Goal: Task Accomplishment & Management: Use online tool/utility

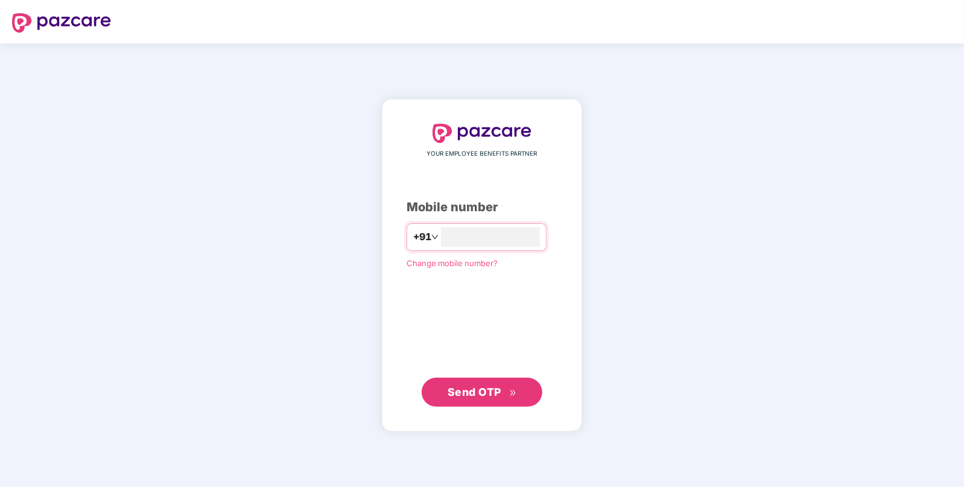
type input "**********"
click at [480, 387] on span "Send OTP" at bounding box center [474, 391] width 54 height 13
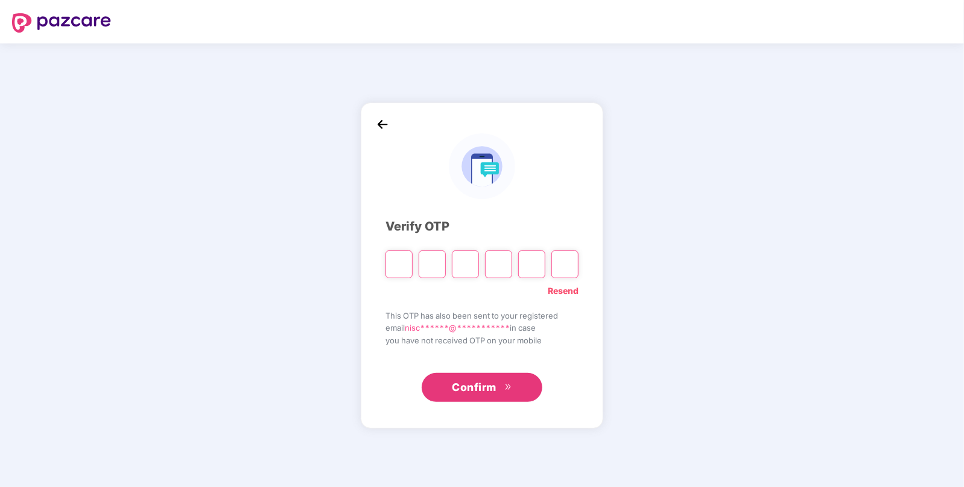
paste input "*"
type input "*"
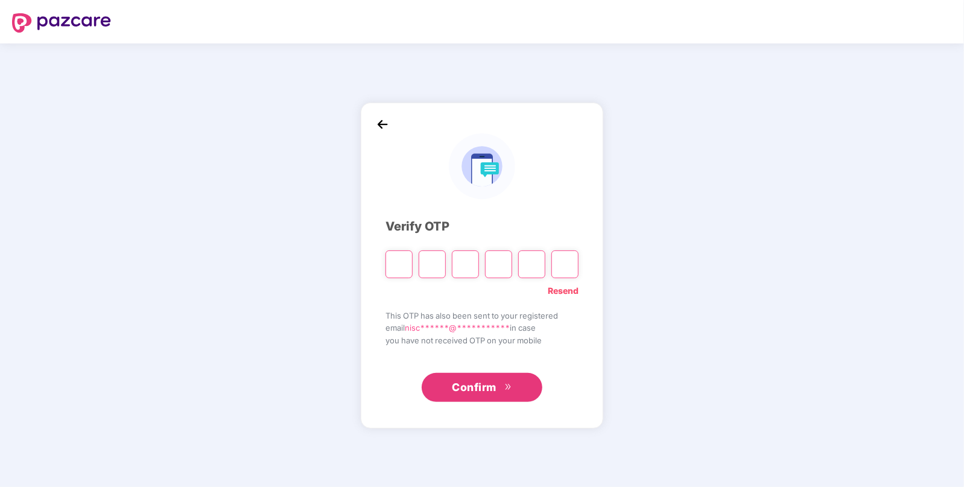
type input "*"
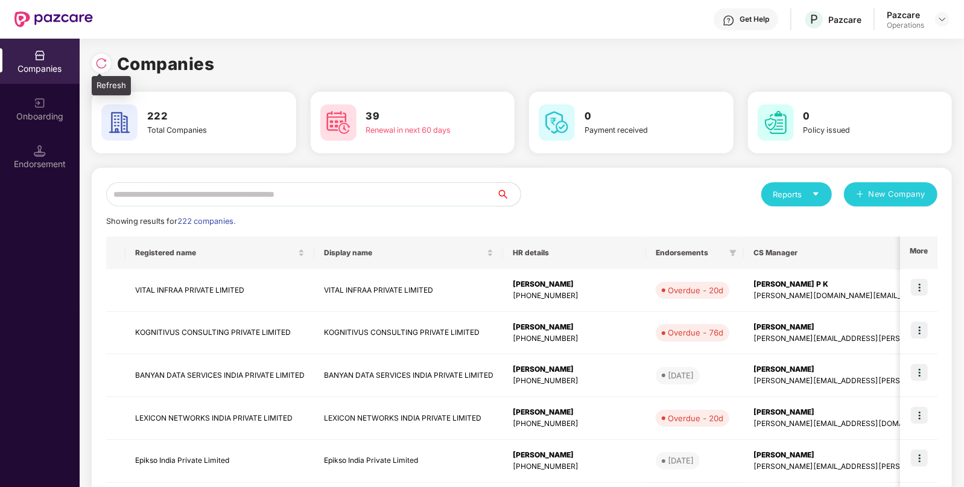
click at [95, 59] on img at bounding box center [101, 63] width 12 height 12
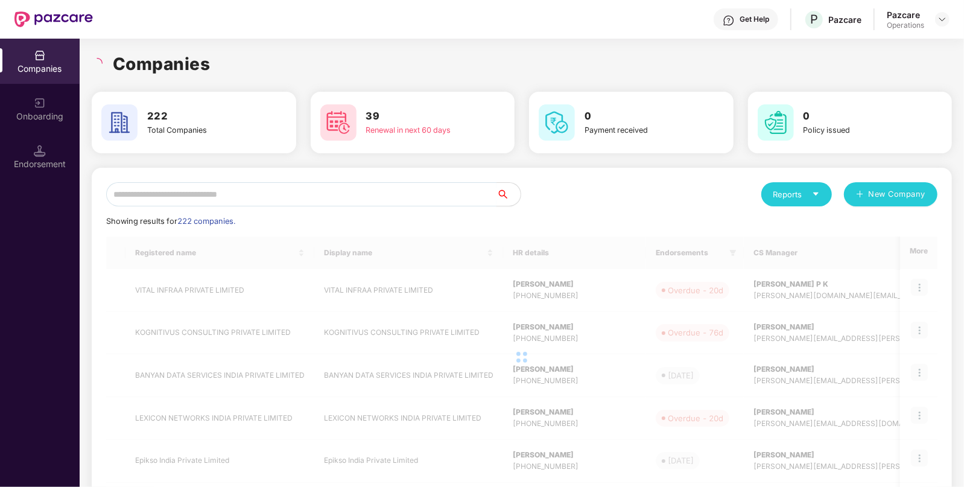
click at [220, 204] on input "text" at bounding box center [301, 194] width 390 height 24
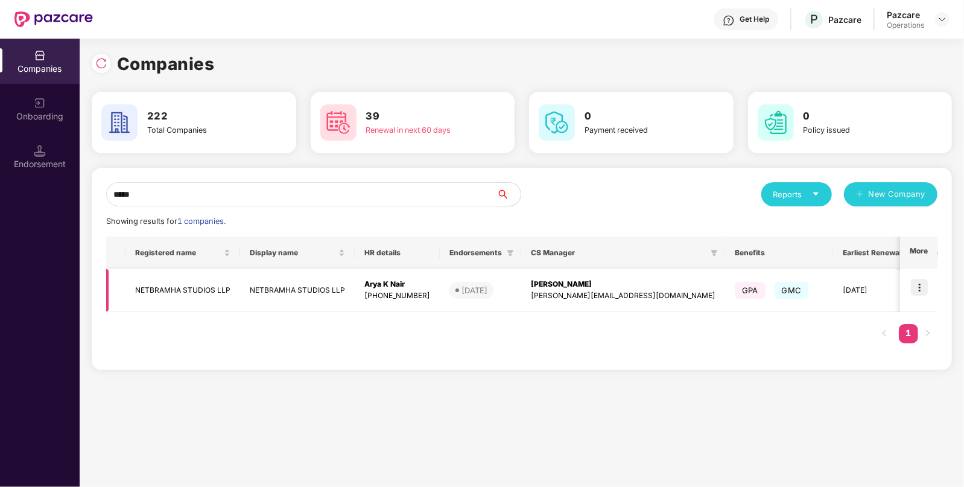
type input "*****"
click at [924, 285] on img at bounding box center [919, 287] width 17 height 17
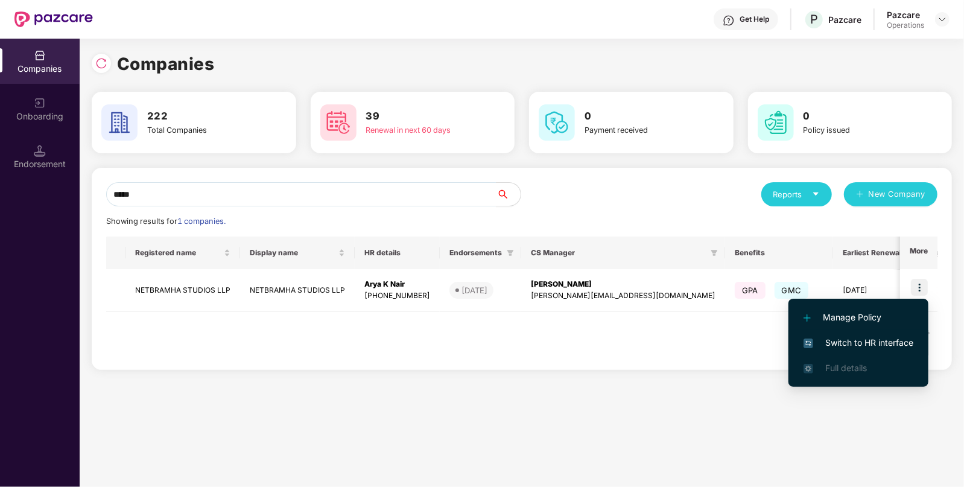
click at [889, 336] on span "Switch to HR interface" at bounding box center [858, 342] width 110 height 13
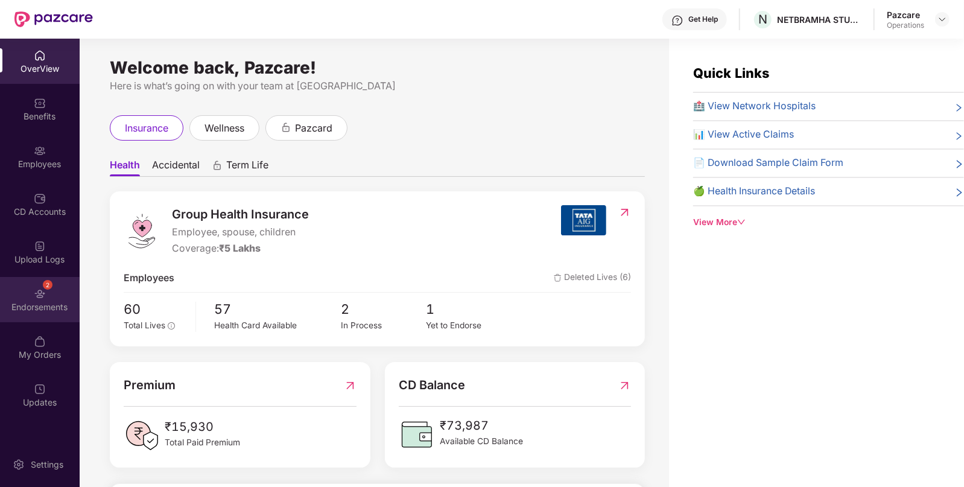
click at [27, 295] on div "2 Endorsements" at bounding box center [40, 299] width 80 height 45
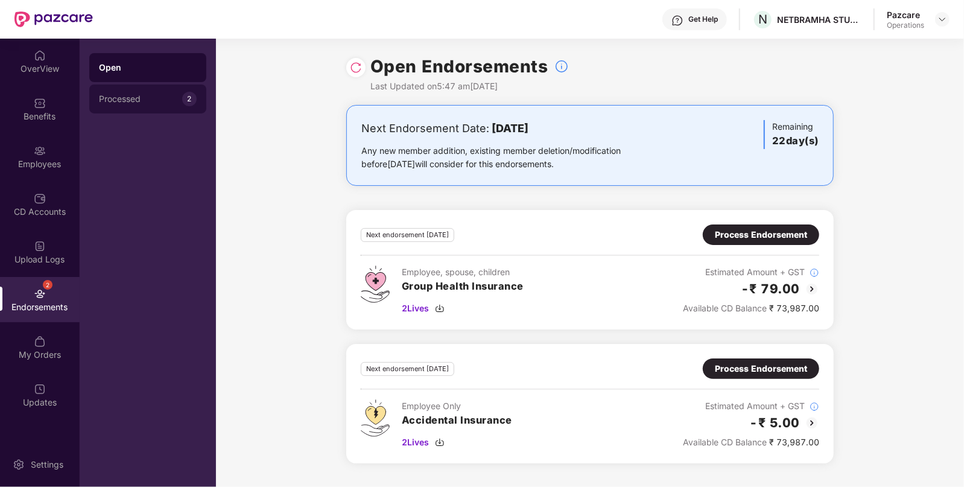
click at [128, 96] on div "Processed" at bounding box center [140, 99] width 83 height 10
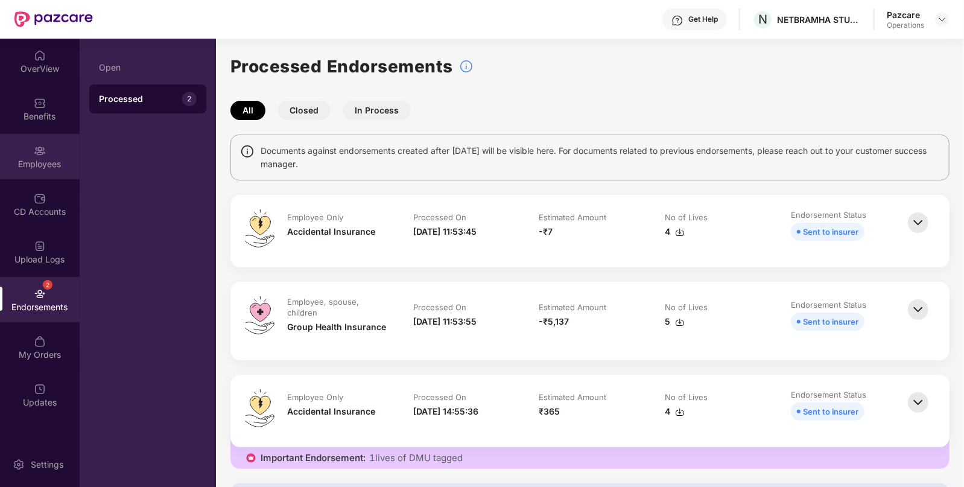
click at [39, 146] on img at bounding box center [40, 151] width 12 height 12
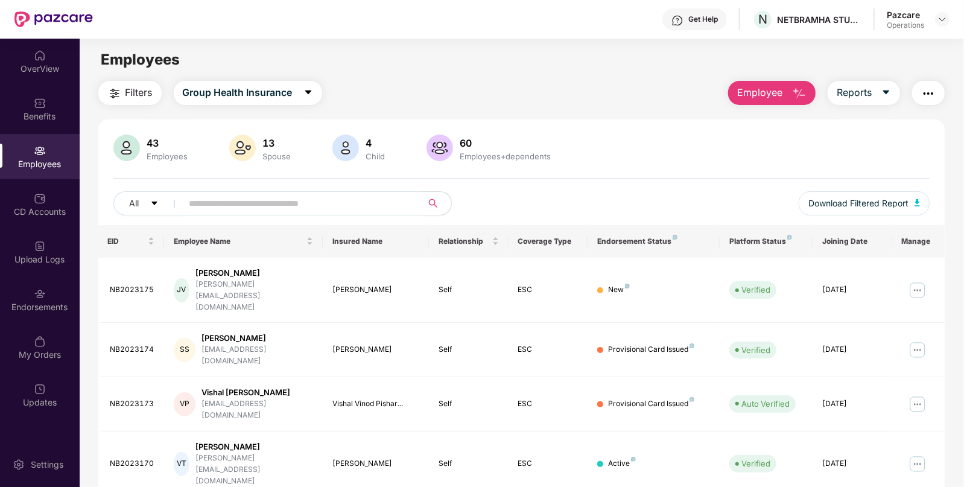
click at [343, 206] on input "text" at bounding box center [297, 203] width 216 height 18
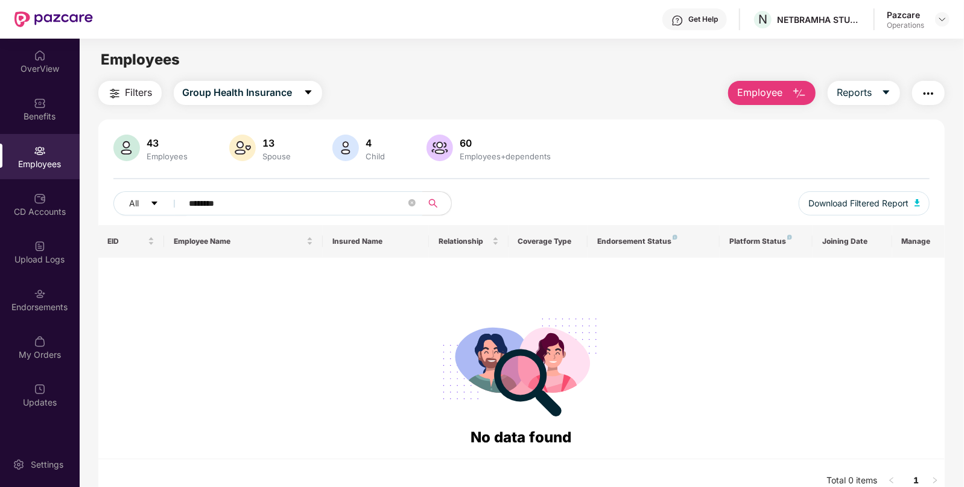
type input "*********"
click at [225, 197] on input "*********" at bounding box center [297, 203] width 216 height 18
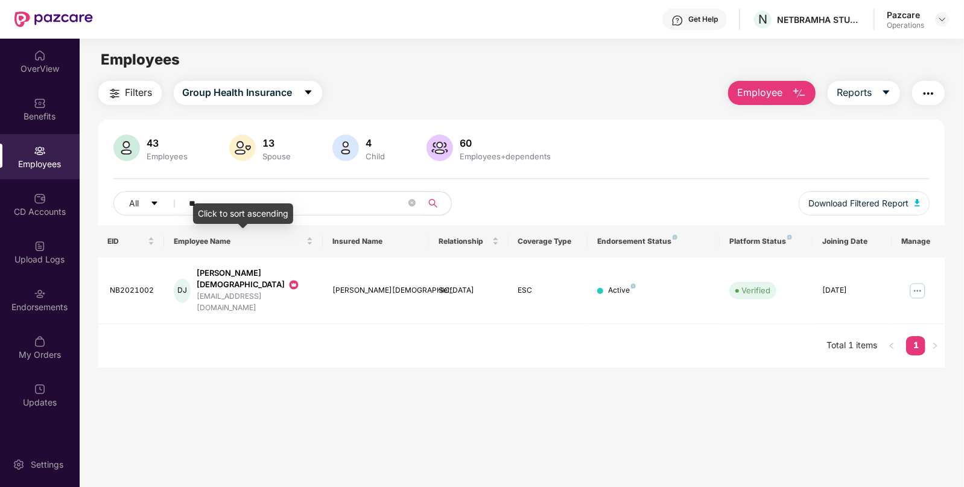
type input "*"
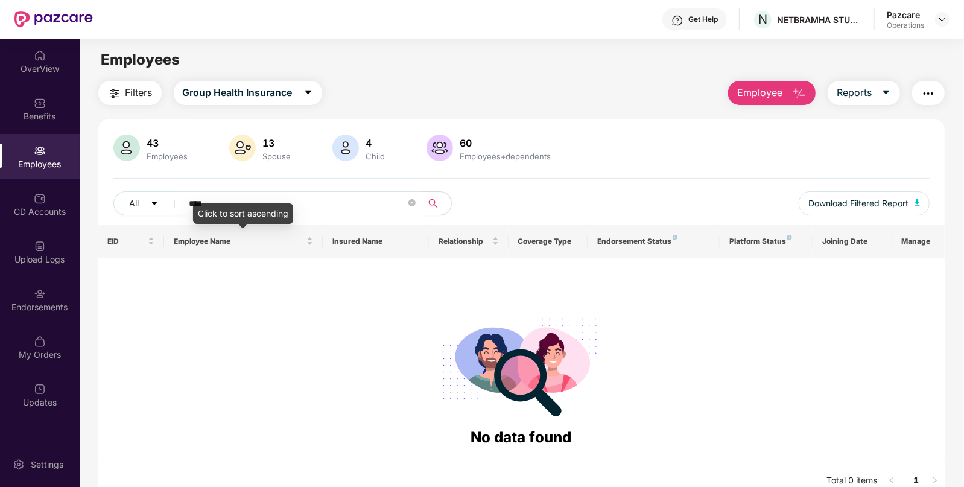
type input "****"
click at [947, 19] on div at bounding box center [942, 19] width 14 height 14
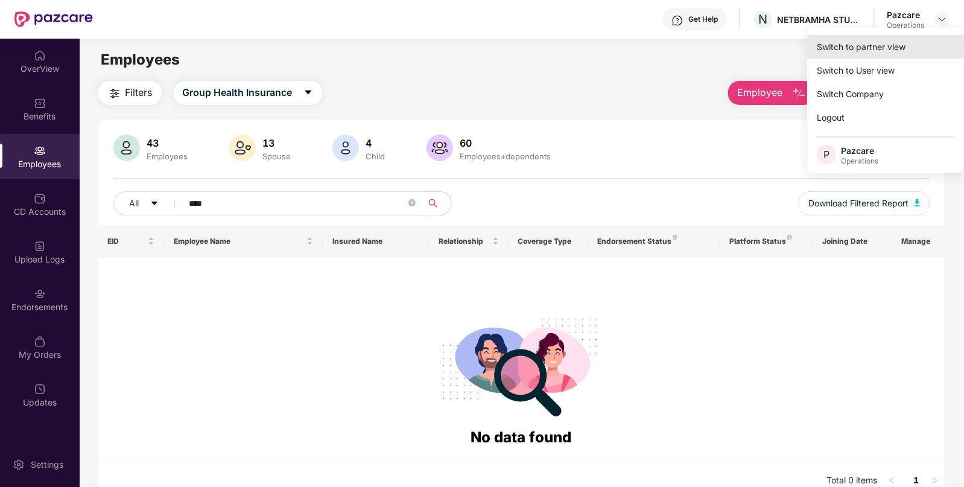
click at [890, 46] on div "Switch to partner view" at bounding box center [885, 47] width 157 height 24
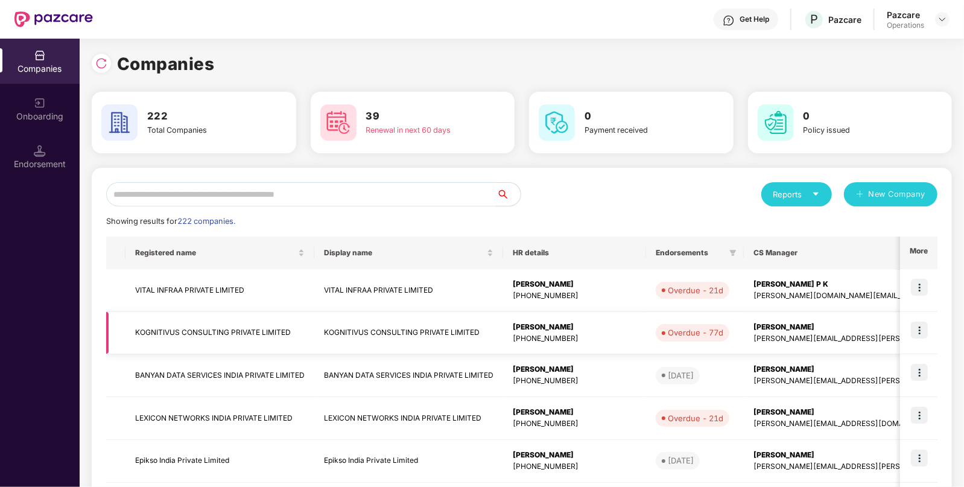
click at [189, 326] on td "KOGNITIVUS CONSULTING PRIVATE LIMITED" at bounding box center [219, 333] width 189 height 43
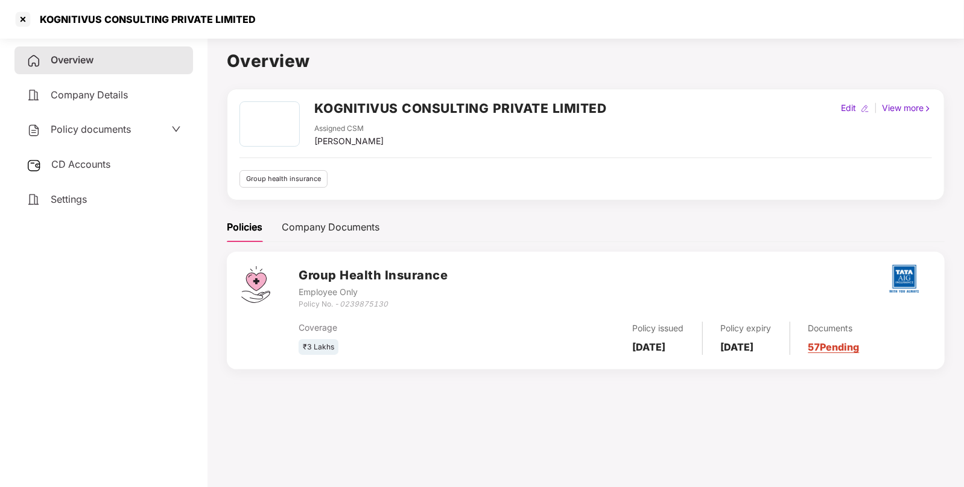
click at [69, 95] on span "Company Details" at bounding box center [89, 95] width 77 height 12
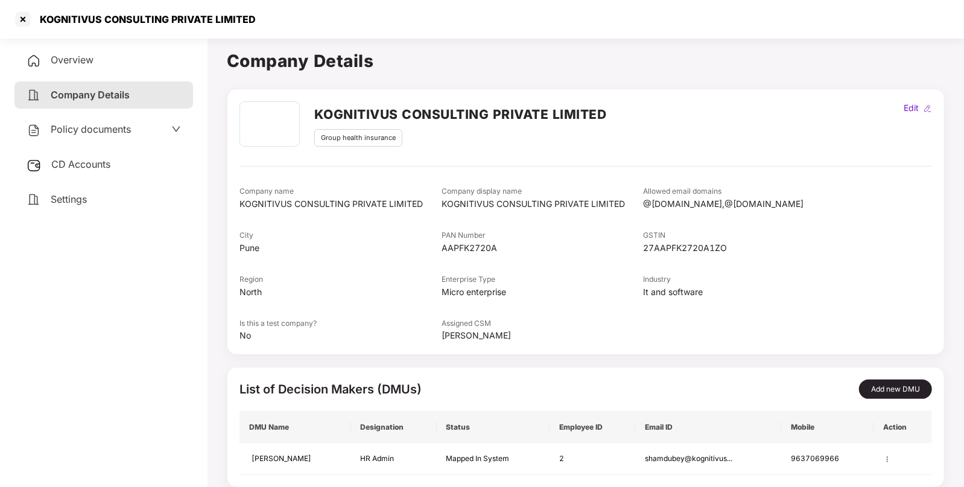
scroll to position [33, 0]
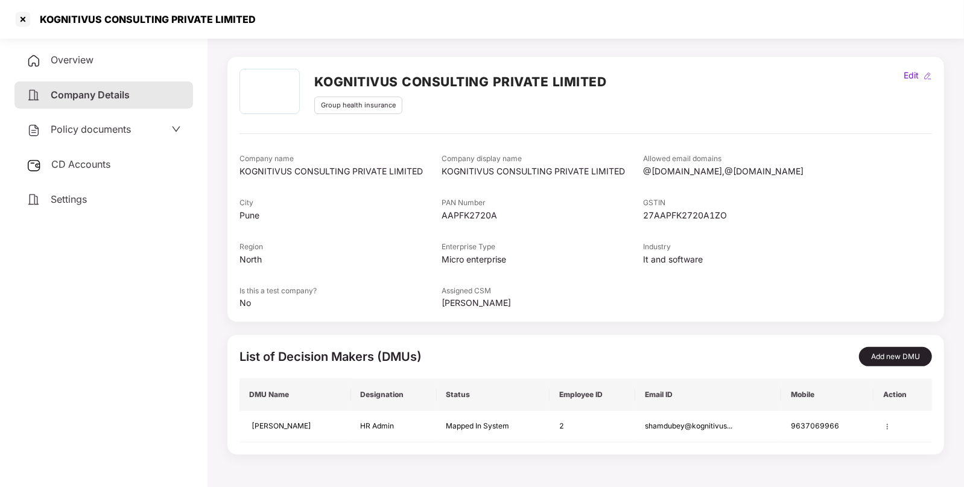
click at [142, 127] on div "Policy documents" at bounding box center [104, 130] width 154 height 16
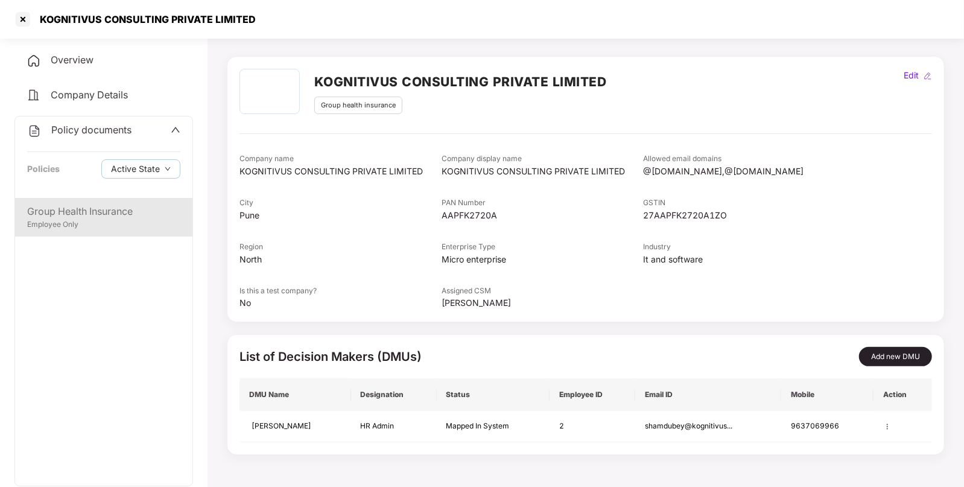
click at [48, 205] on div "Group Health Insurance" at bounding box center [103, 211] width 153 height 15
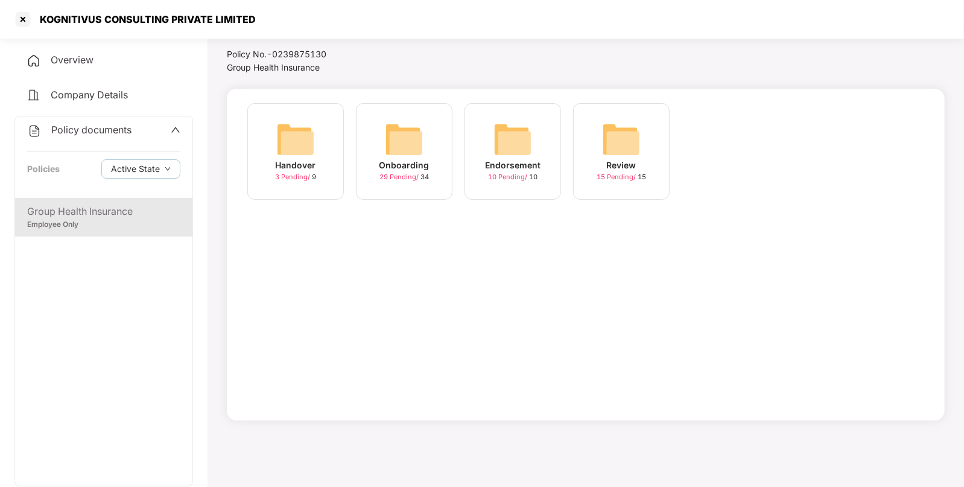
click at [395, 139] on img at bounding box center [404, 139] width 39 height 39
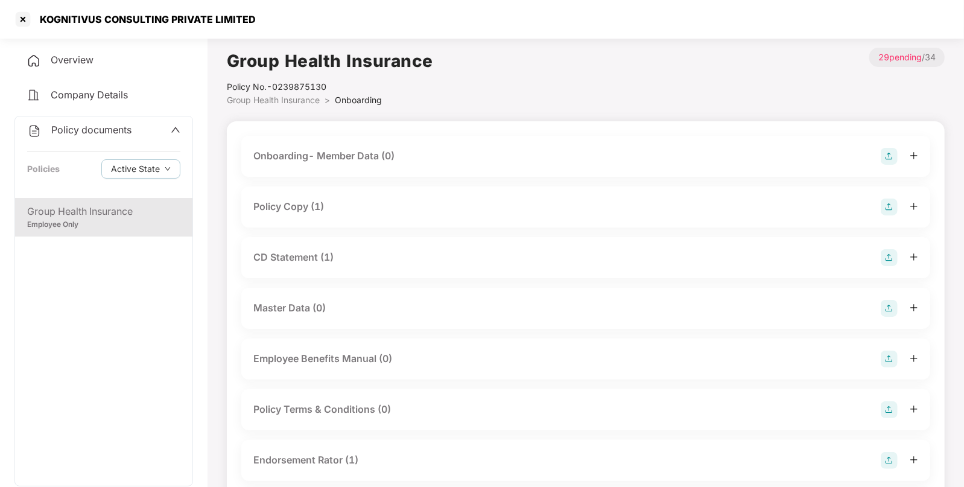
click at [105, 212] on div "Group Health Insurance" at bounding box center [103, 211] width 153 height 15
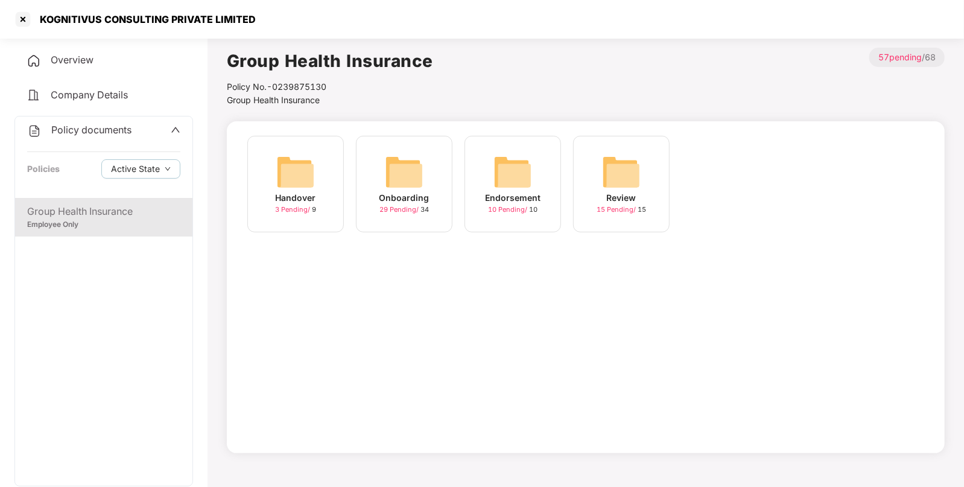
click at [494, 174] on img at bounding box center [512, 172] width 39 height 39
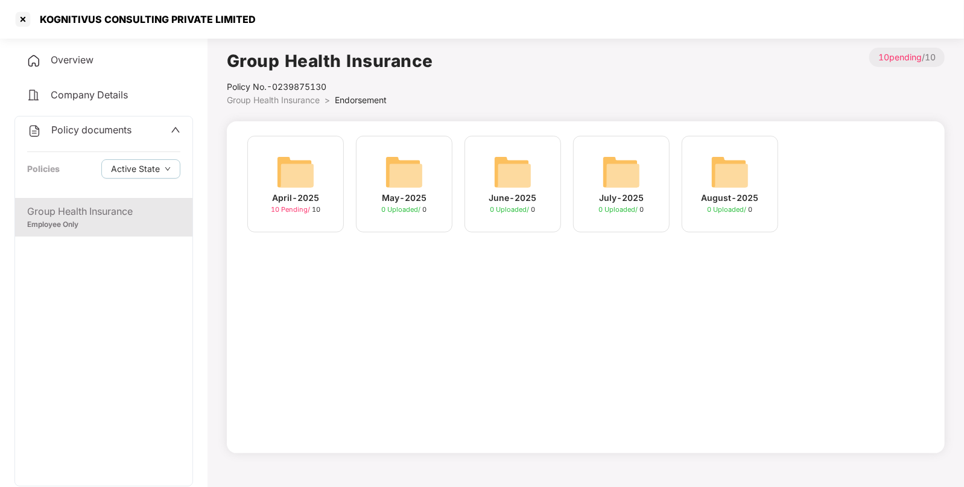
click at [273, 175] on div "April-2025 10 Pending / 10" at bounding box center [295, 184] width 96 height 96
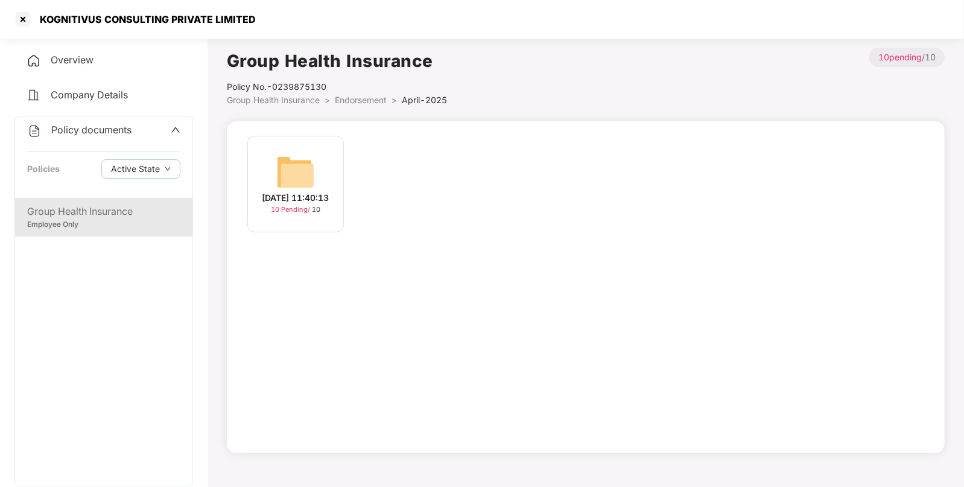
click at [314, 160] on img at bounding box center [295, 172] width 39 height 39
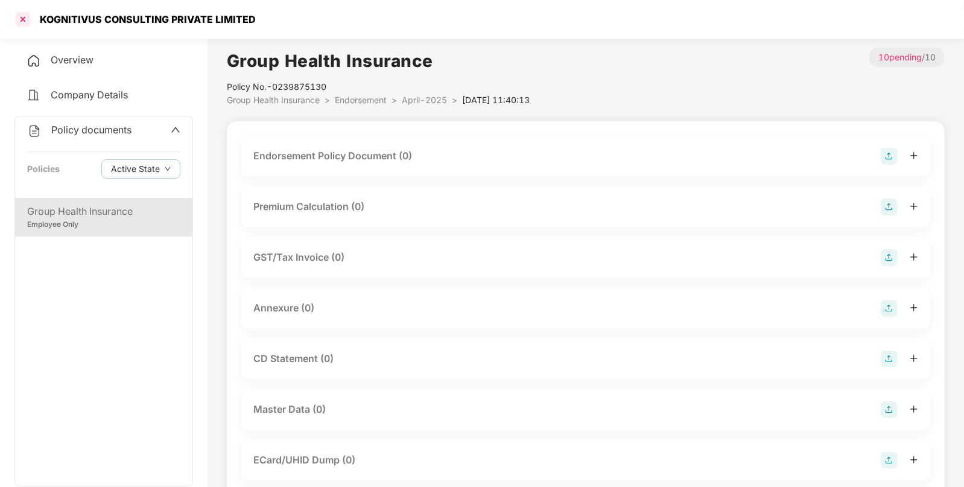
click at [21, 15] on div at bounding box center [22, 19] width 19 height 19
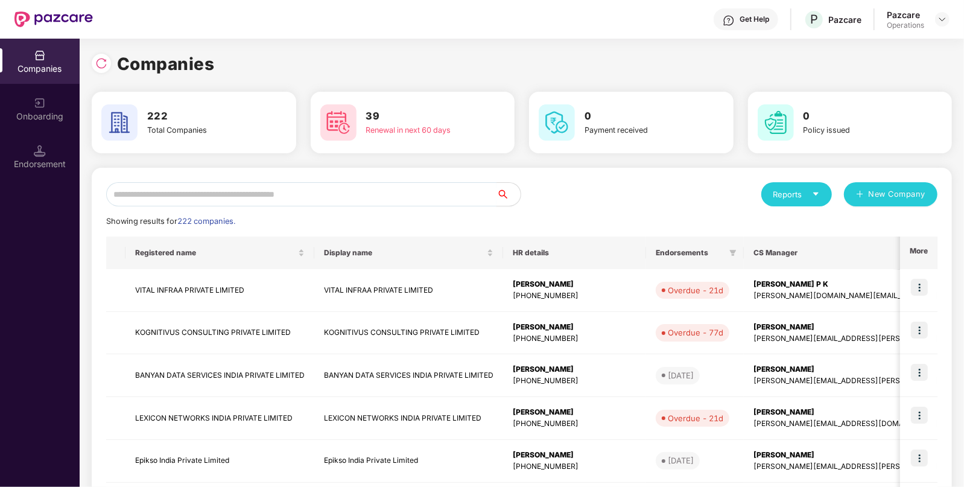
paste input "**********"
click at [433, 186] on input "text" at bounding box center [301, 194] width 390 height 24
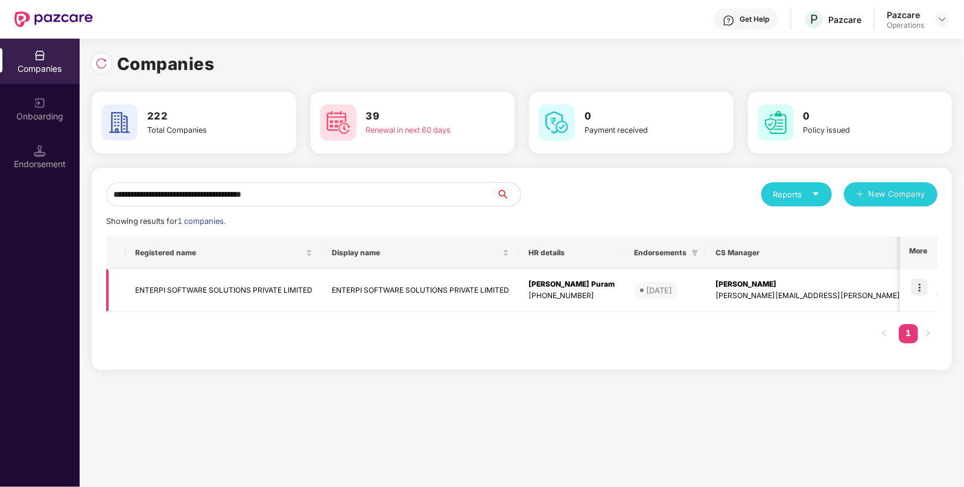
type input "**********"
click at [926, 283] on img at bounding box center [919, 287] width 17 height 17
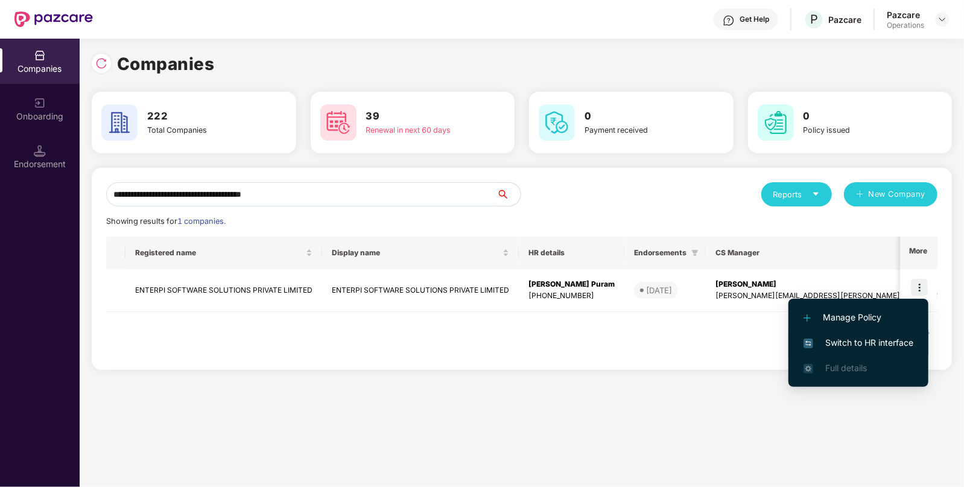
click at [835, 343] on span "Switch to HR interface" at bounding box center [858, 342] width 110 height 13
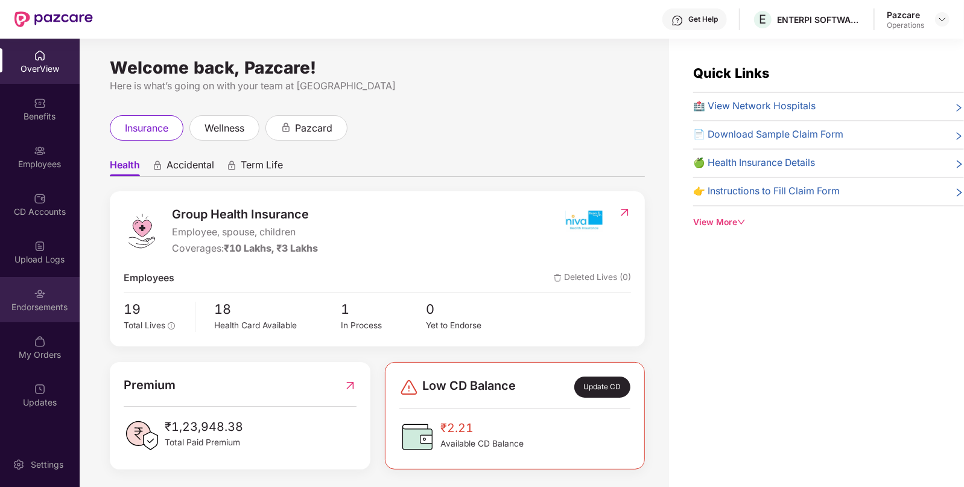
click at [66, 309] on div "Endorsements" at bounding box center [40, 307] width 80 height 12
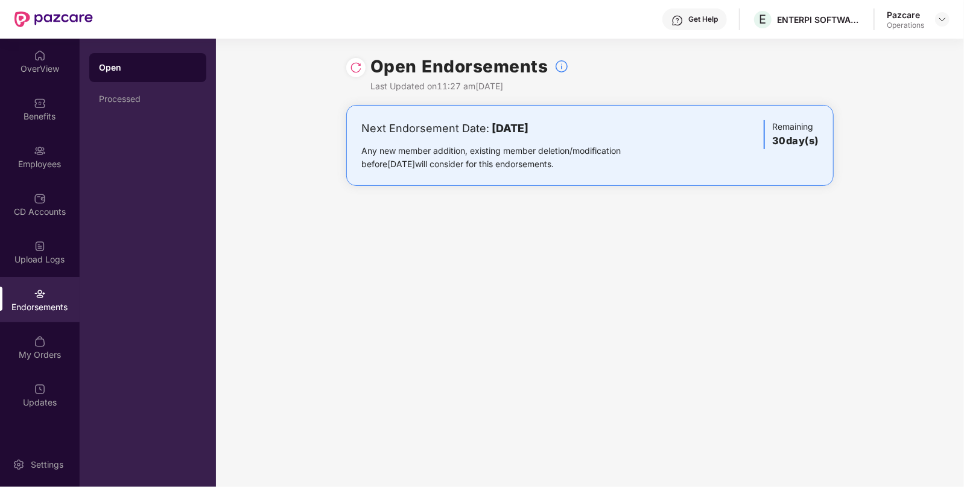
click at [353, 71] on img at bounding box center [356, 68] width 12 height 12
click at [938, 21] on img at bounding box center [942, 19] width 10 height 10
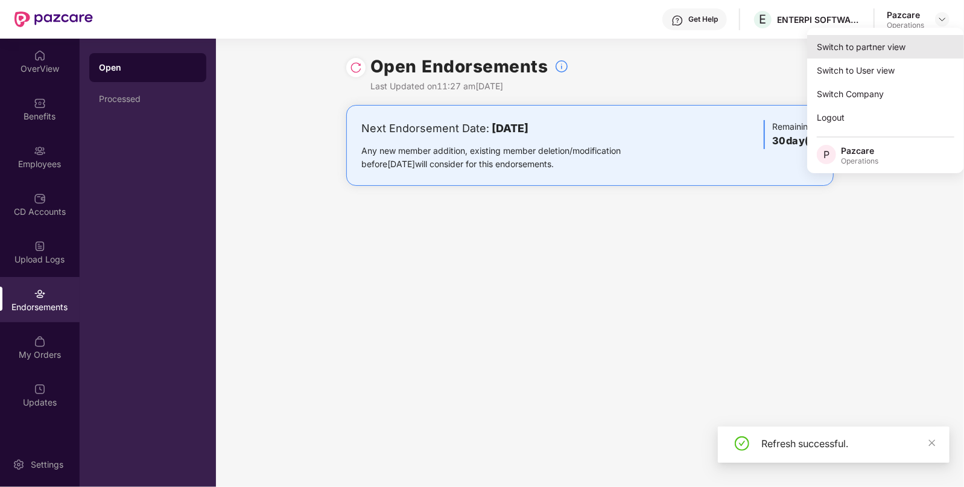
click at [853, 48] on div "Switch to partner view" at bounding box center [885, 47] width 157 height 24
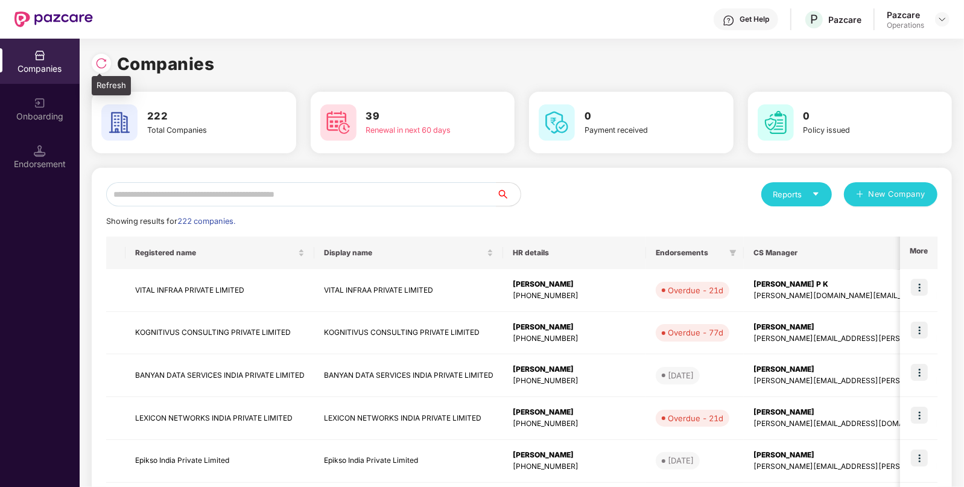
click at [100, 57] on img at bounding box center [101, 63] width 12 height 12
paste input "**********"
click at [169, 189] on input "text" at bounding box center [301, 194] width 390 height 24
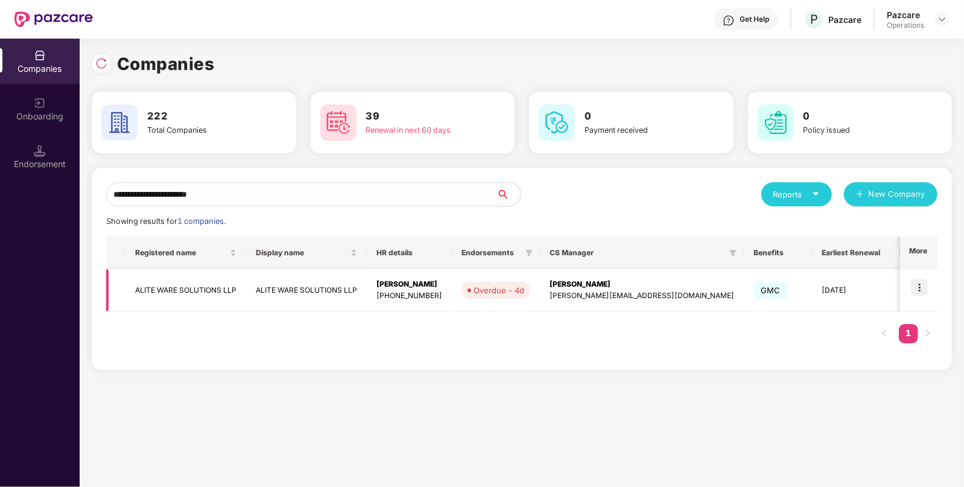
type input "**********"
click at [920, 289] on img at bounding box center [919, 287] width 17 height 17
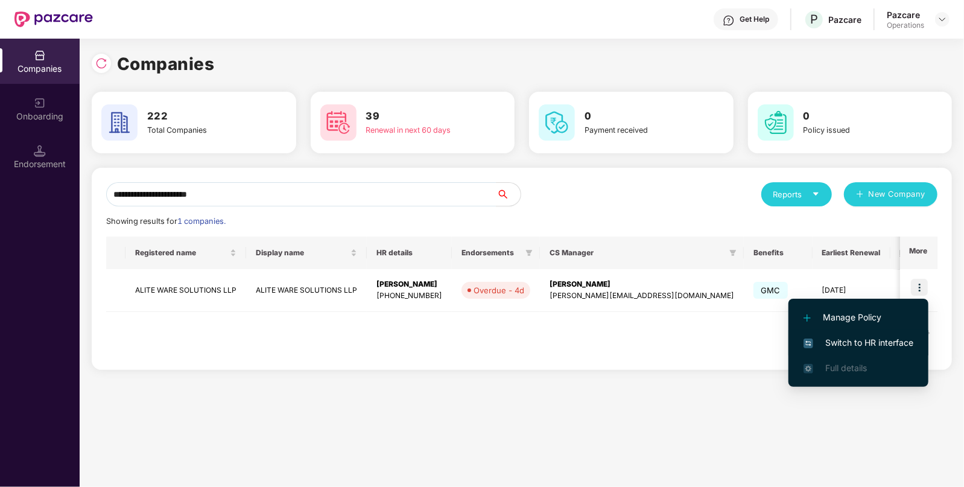
click at [841, 341] on span "Switch to HR interface" at bounding box center [858, 342] width 110 height 13
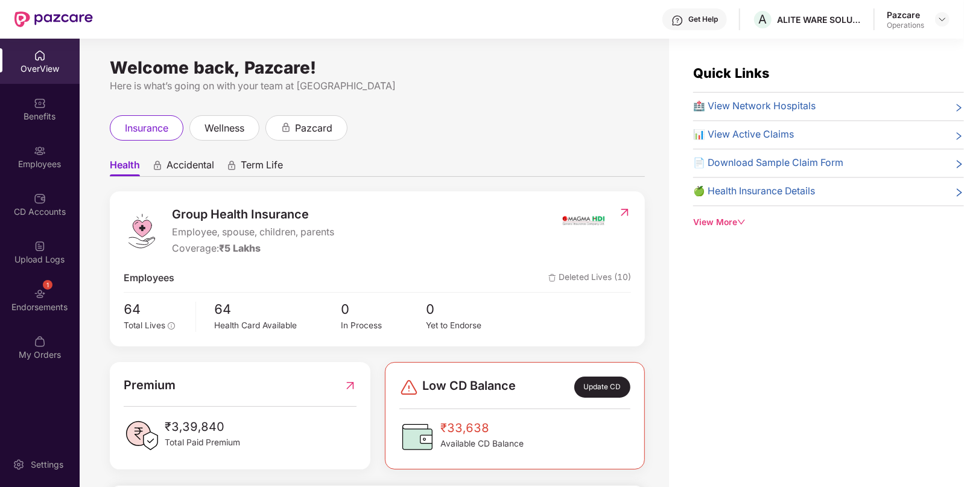
click at [35, 294] on img at bounding box center [40, 294] width 12 height 12
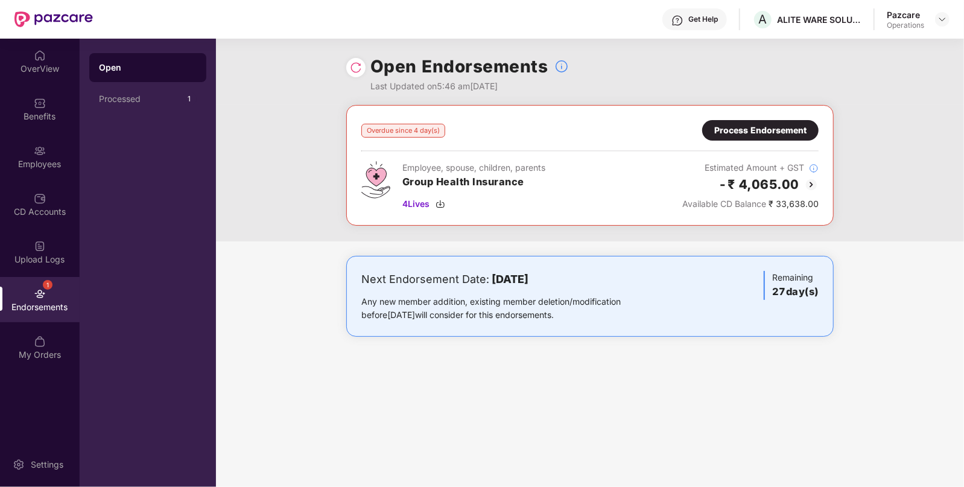
click at [812, 183] on img at bounding box center [811, 184] width 14 height 14
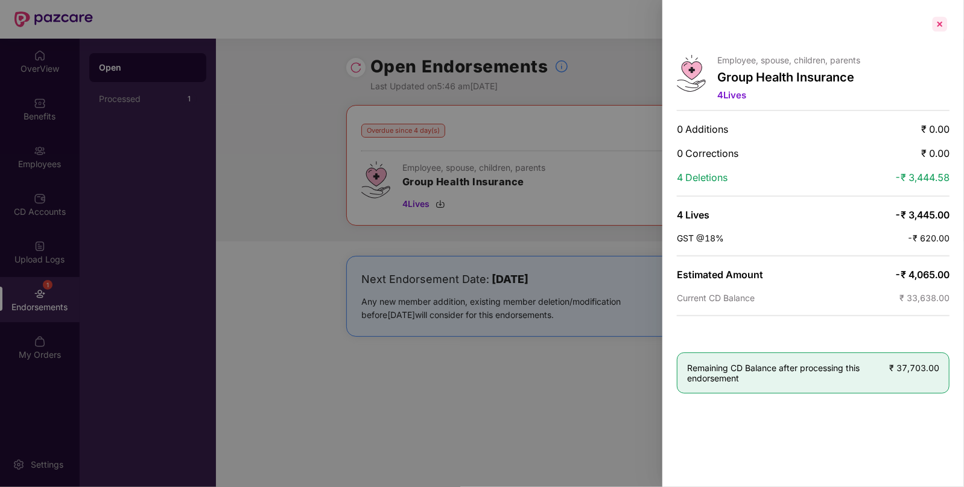
click at [940, 22] on div at bounding box center [939, 23] width 19 height 19
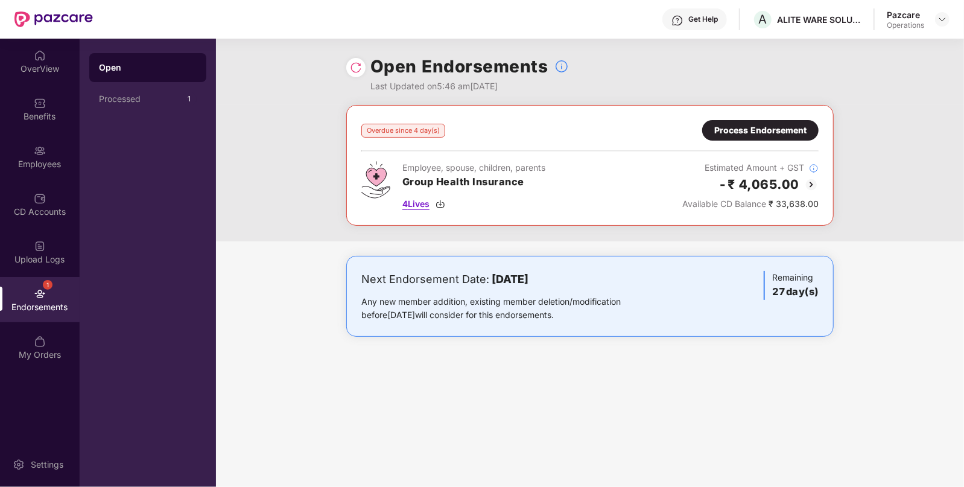
click at [441, 203] on img at bounding box center [440, 204] width 10 height 10
click at [440, 199] on img at bounding box center [440, 204] width 10 height 10
click at [940, 21] on img at bounding box center [942, 19] width 10 height 10
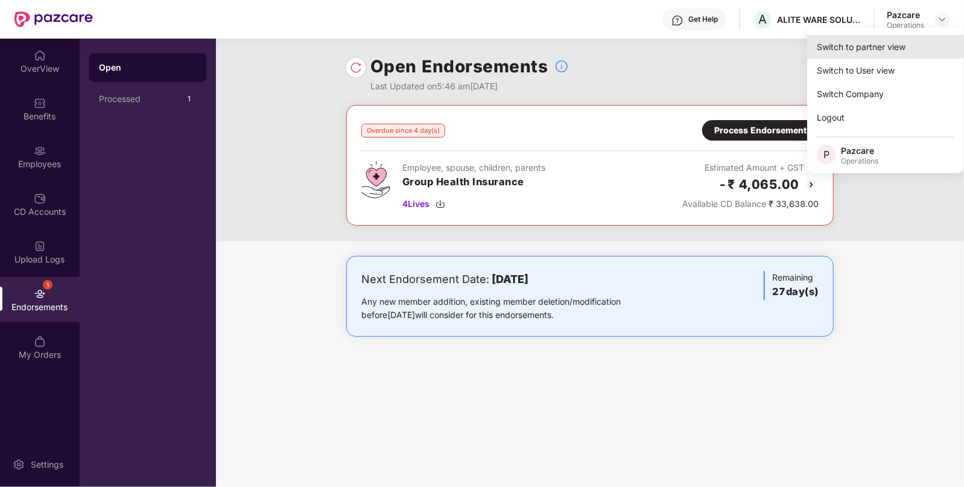
click at [856, 50] on div "Switch to partner view" at bounding box center [885, 47] width 157 height 24
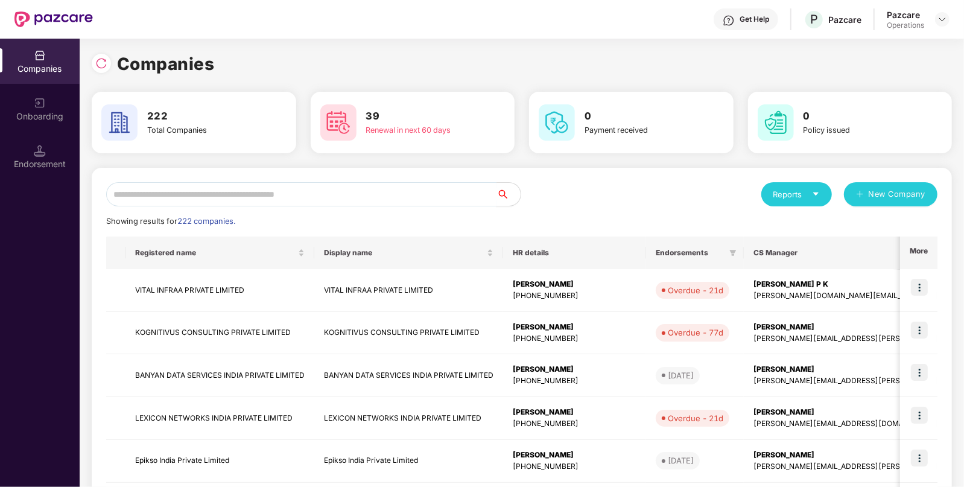
click at [314, 197] on input "text" at bounding box center [301, 194] width 390 height 24
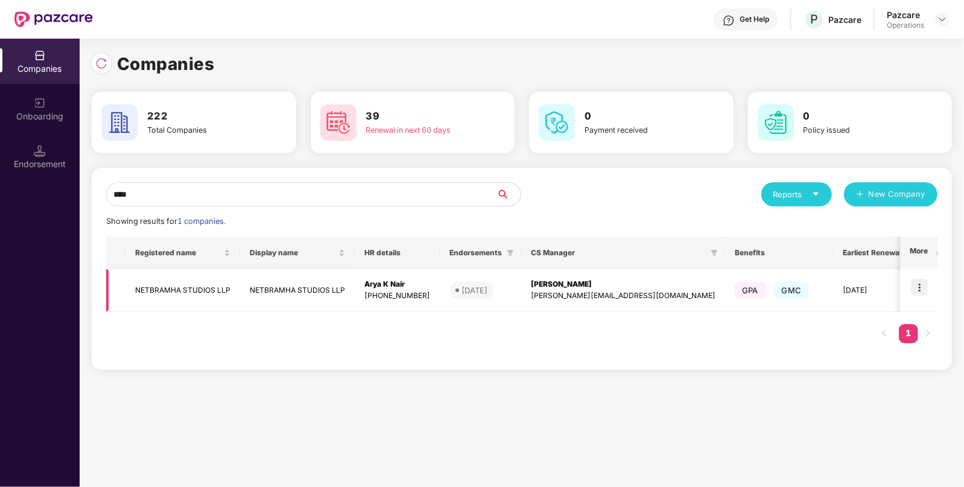
type input "****"
click at [182, 289] on td "NETBRAMHA STUDIOS LLP" at bounding box center [182, 290] width 115 height 43
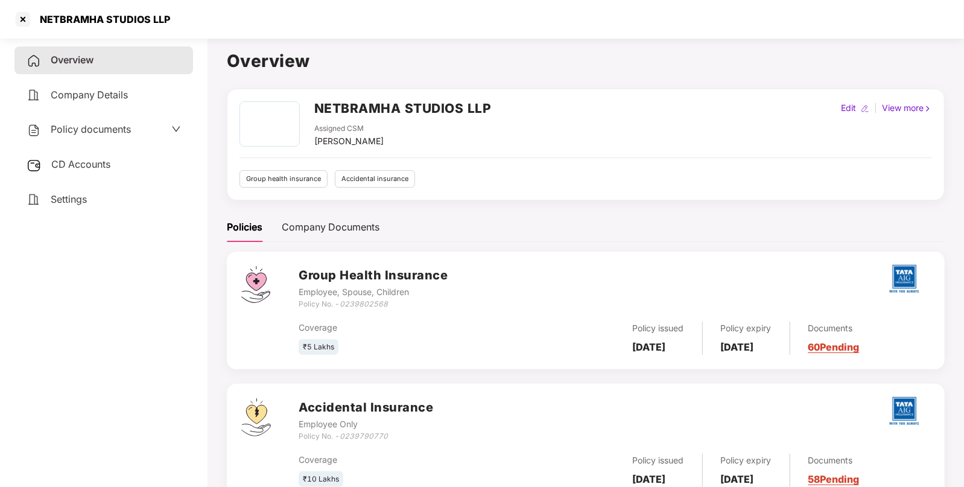
click at [351, 103] on h2 "NETBRAMHA STUDIOS LLP" at bounding box center [402, 108] width 177 height 20
copy h2 "NETBRAMHA STUDIOS LLP"
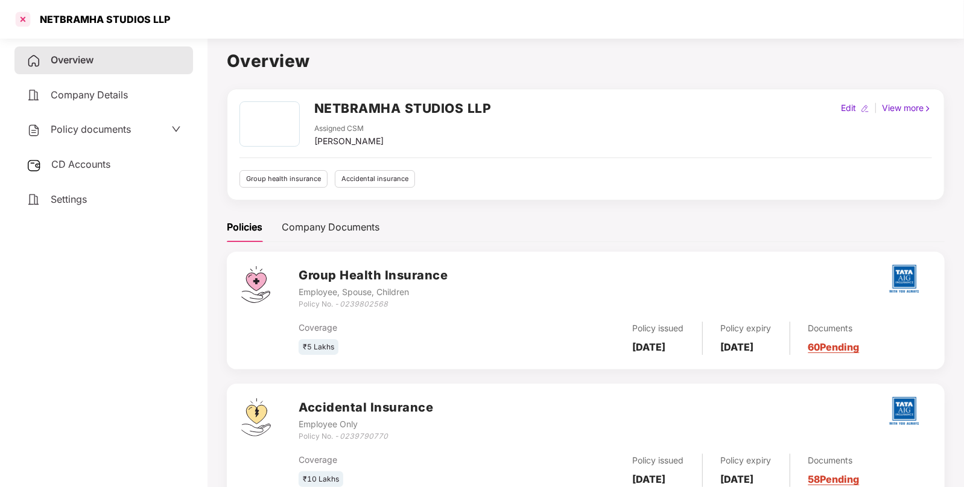
click at [22, 14] on div at bounding box center [22, 19] width 19 height 19
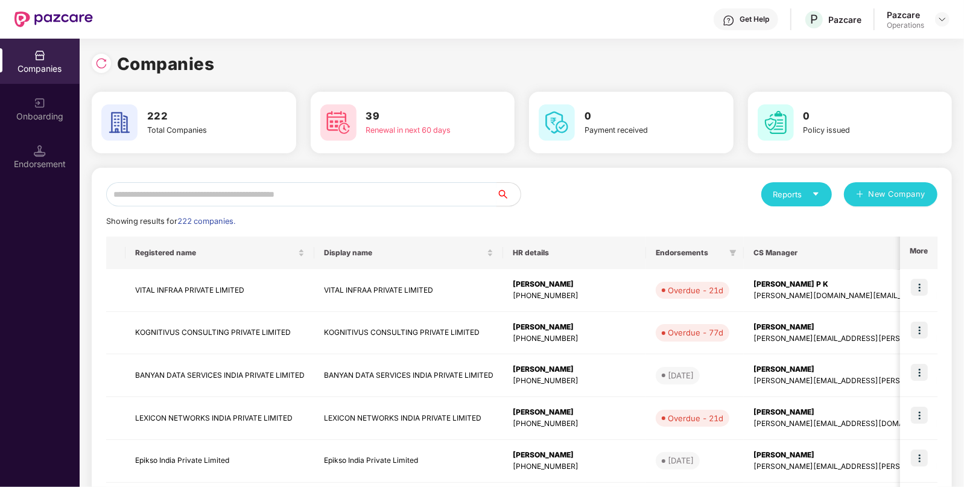
click at [274, 194] on input "text" at bounding box center [301, 194] width 390 height 24
paste input "**********"
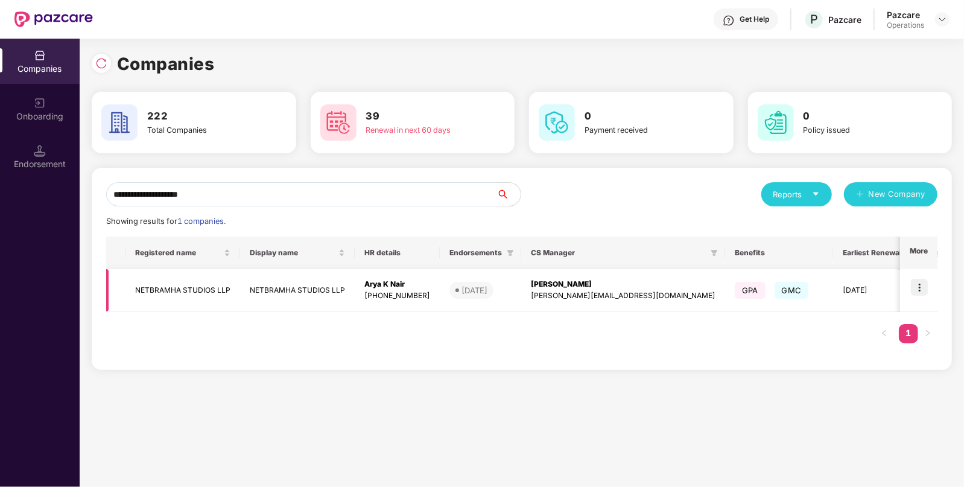
type input "**********"
click at [177, 288] on td "NETBRAMHA STUDIOS LLP" at bounding box center [182, 290] width 115 height 43
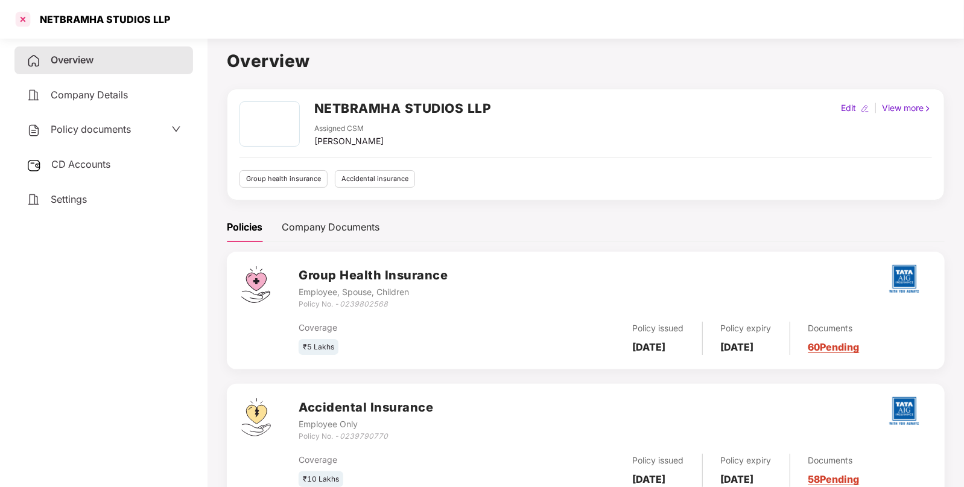
click at [24, 19] on div at bounding box center [22, 19] width 19 height 19
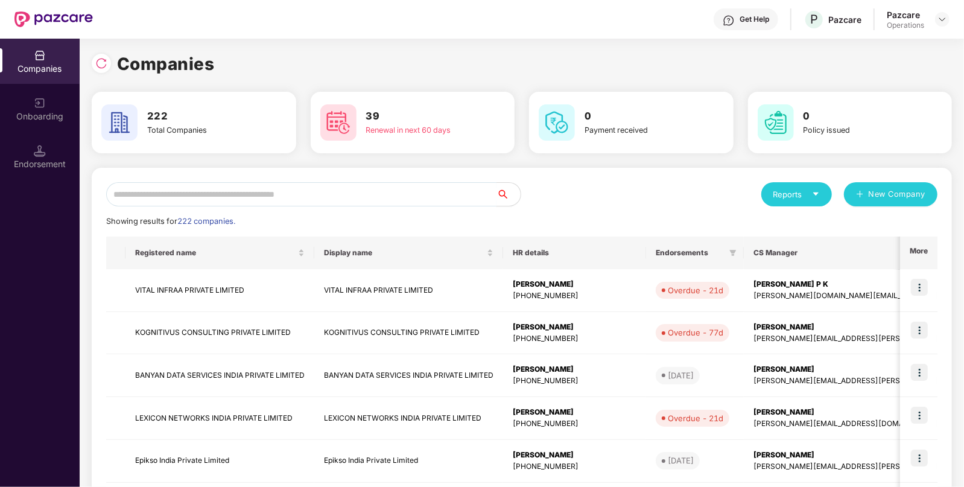
click at [352, 190] on input "text" at bounding box center [301, 194] width 390 height 24
click at [396, 193] on input "text" at bounding box center [301, 194] width 390 height 24
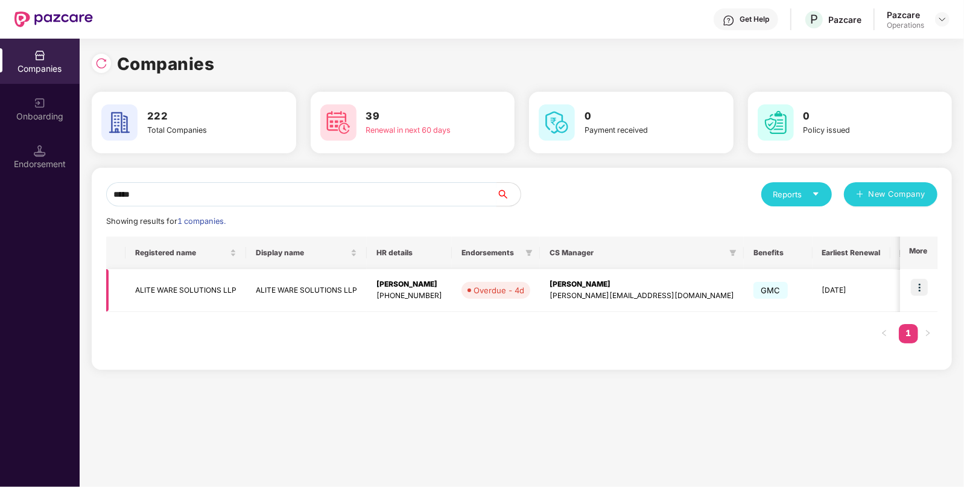
type input "*****"
click at [912, 284] on img at bounding box center [919, 287] width 17 height 17
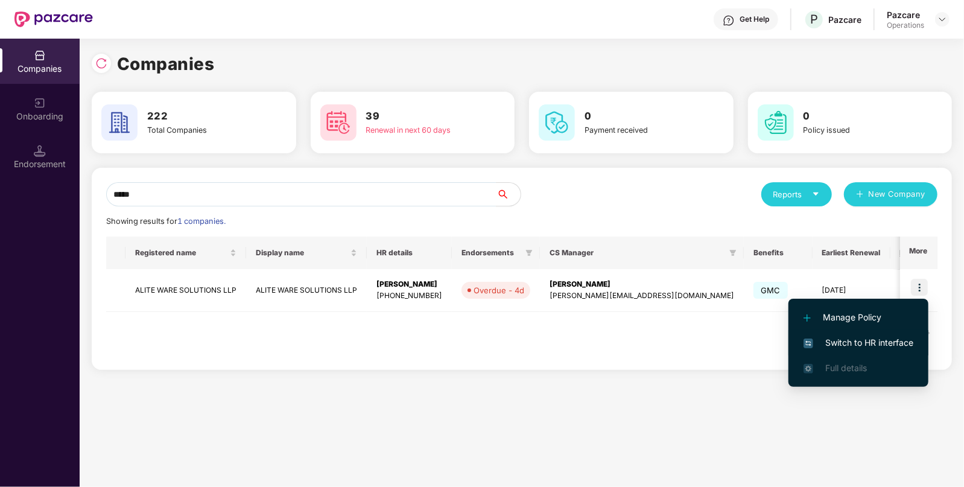
click at [829, 338] on span "Switch to HR interface" at bounding box center [858, 342] width 110 height 13
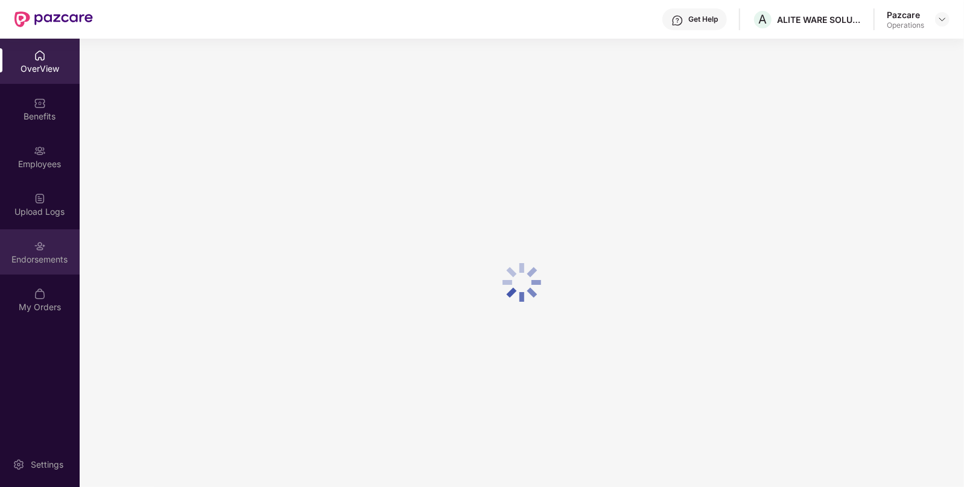
click at [24, 259] on div "Endorsements" at bounding box center [40, 259] width 80 height 12
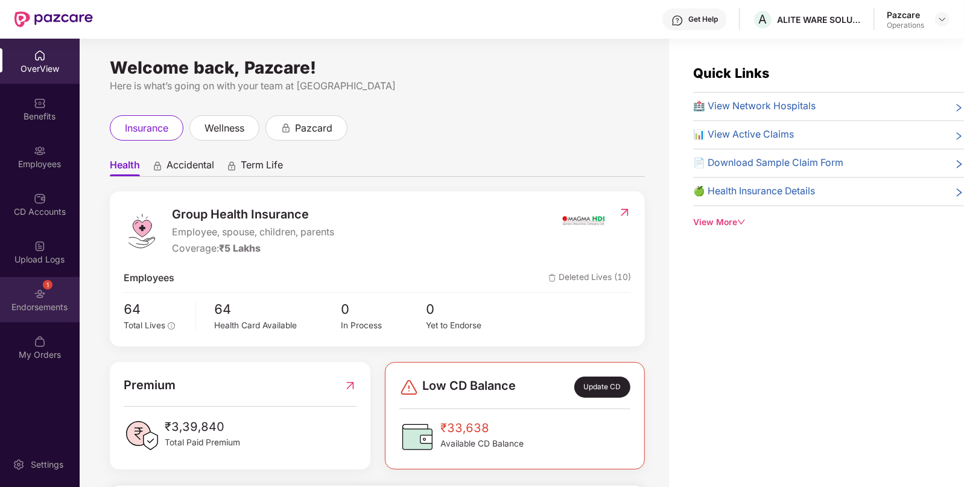
click at [41, 295] on img at bounding box center [40, 294] width 12 height 12
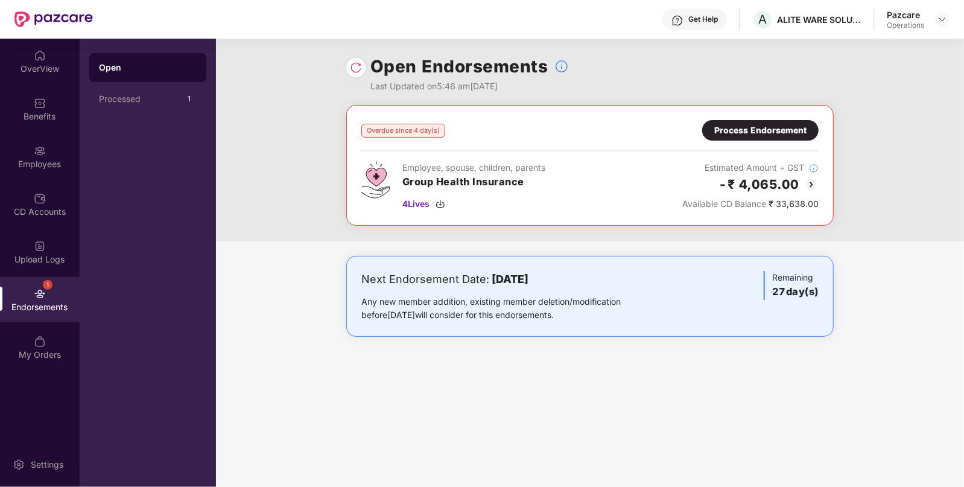
click at [41, 295] on img at bounding box center [40, 294] width 12 height 12
click at [741, 131] on div "Process Endorsement" at bounding box center [760, 130] width 92 height 13
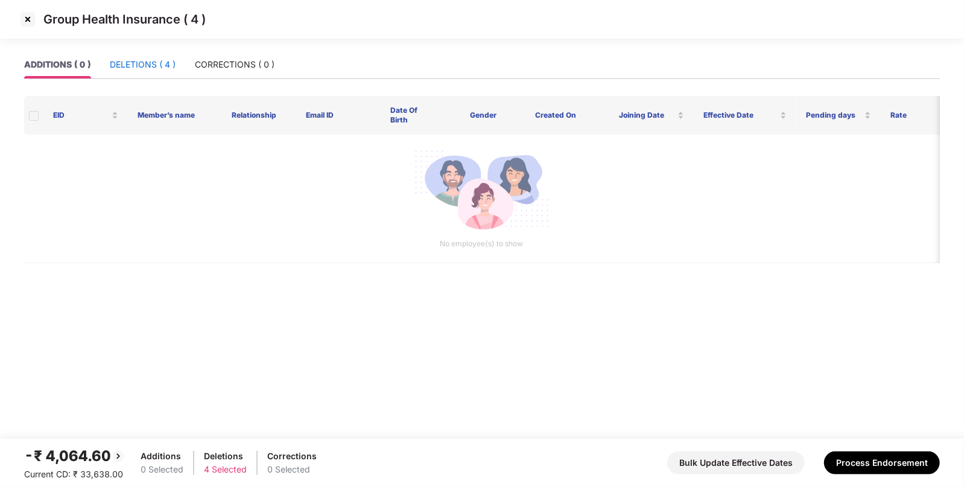
click at [151, 66] on div "DELETIONS ( 4 )" at bounding box center [143, 64] width 66 height 13
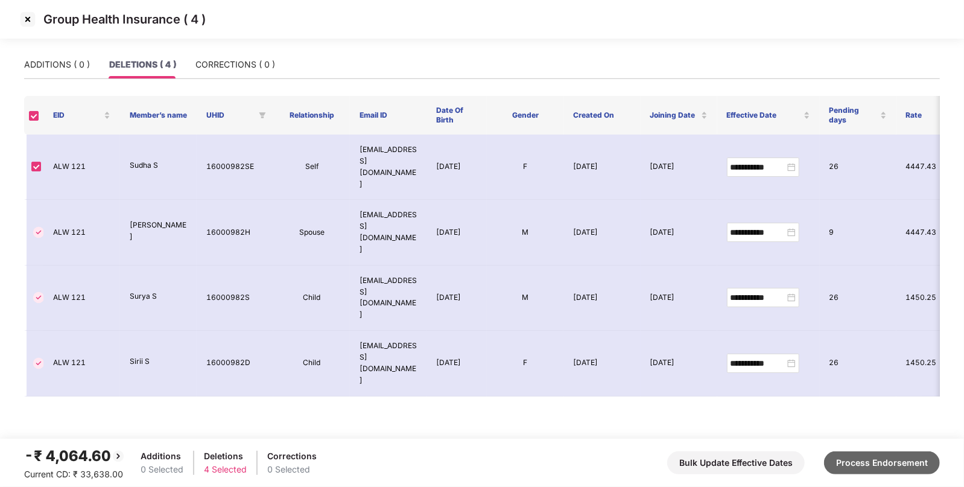
click at [880, 458] on button "Process Endorsement" at bounding box center [882, 462] width 116 height 23
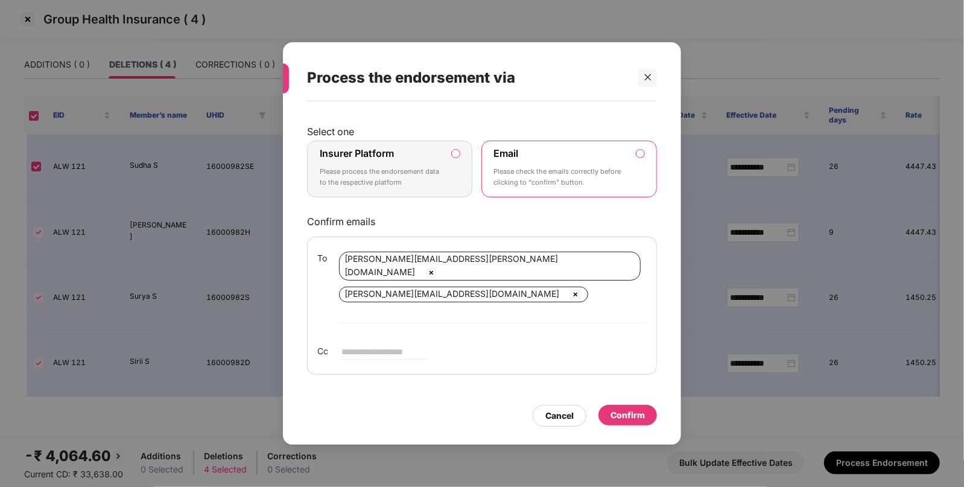
click at [464, 167] on label "Insurer Platform Please process the endorsement data to the respective platform" at bounding box center [389, 169] width 165 height 57
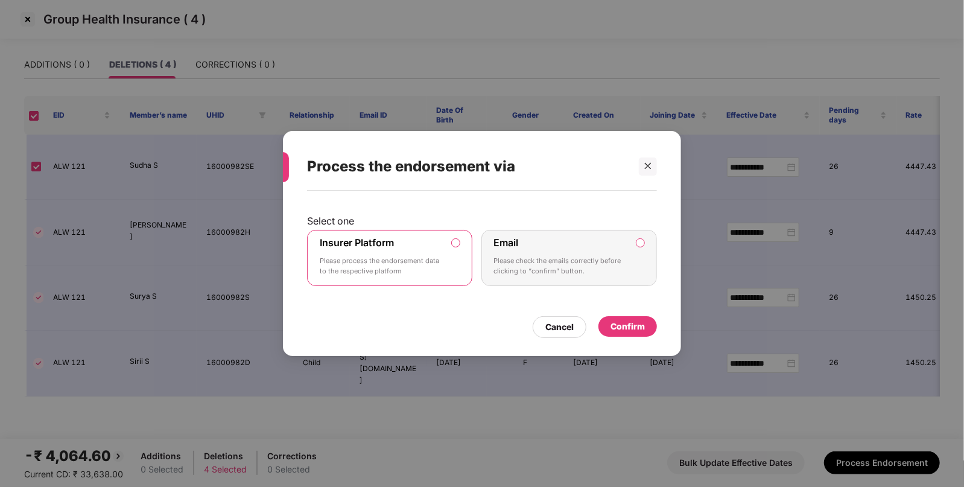
click at [623, 317] on div "Confirm" at bounding box center [627, 326] width 58 height 21
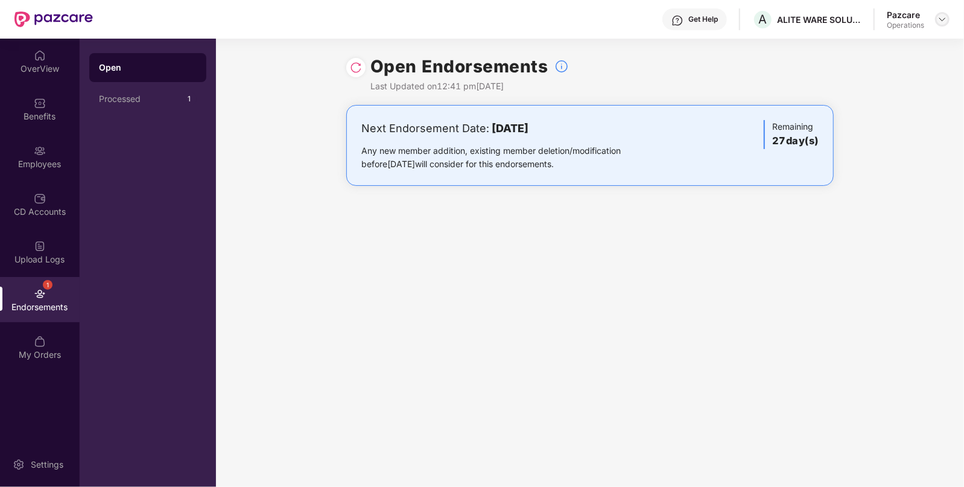
click at [942, 12] on div at bounding box center [942, 19] width 14 height 14
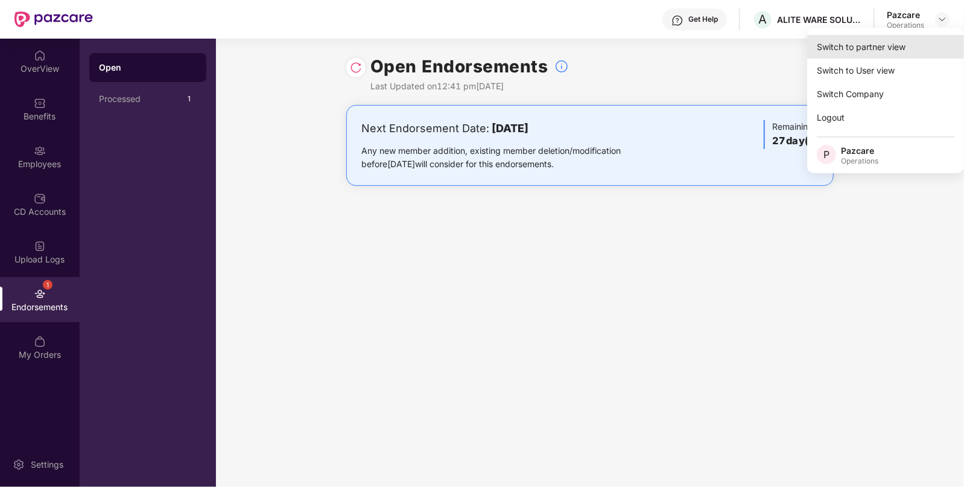
click at [853, 36] on div "Switch to partner view" at bounding box center [885, 47] width 157 height 24
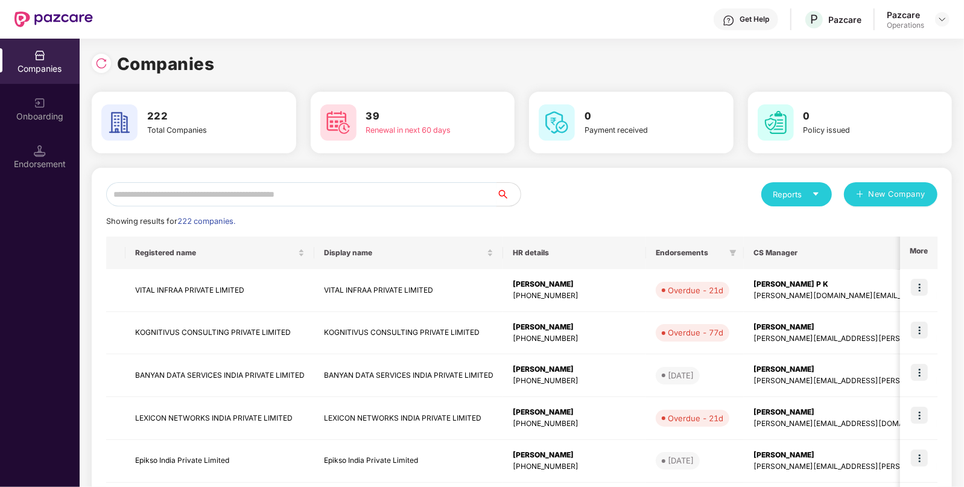
click at [455, 195] on input "text" at bounding box center [301, 194] width 390 height 24
paste input "**********"
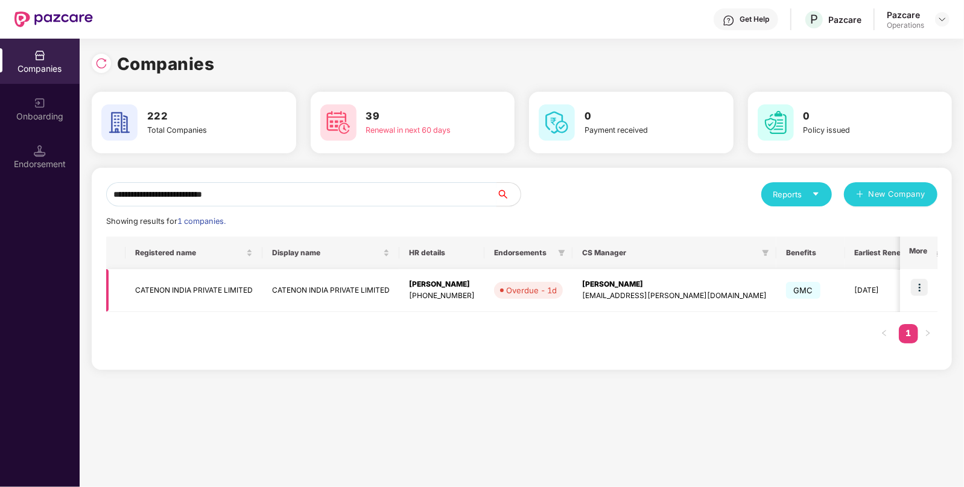
type input "**********"
click at [915, 287] on img at bounding box center [919, 287] width 17 height 17
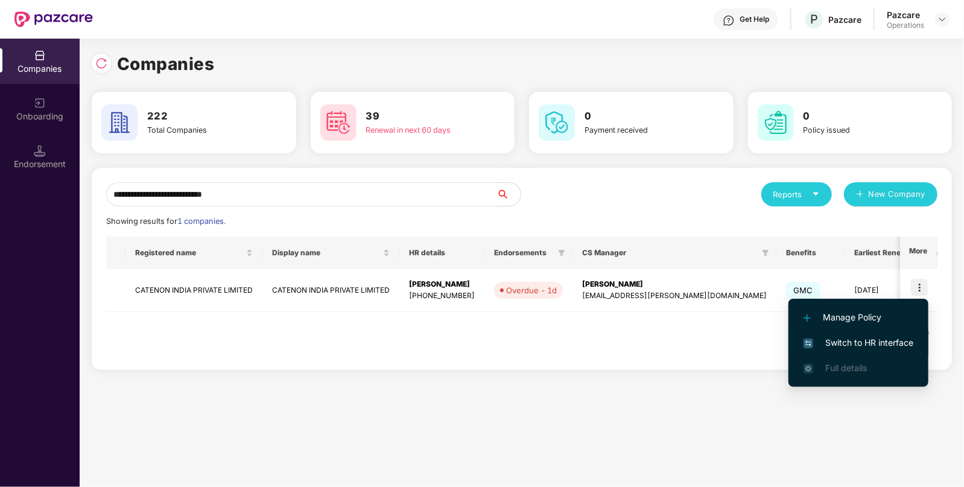
click at [854, 335] on li "Switch to HR interface" at bounding box center [858, 342] width 140 height 25
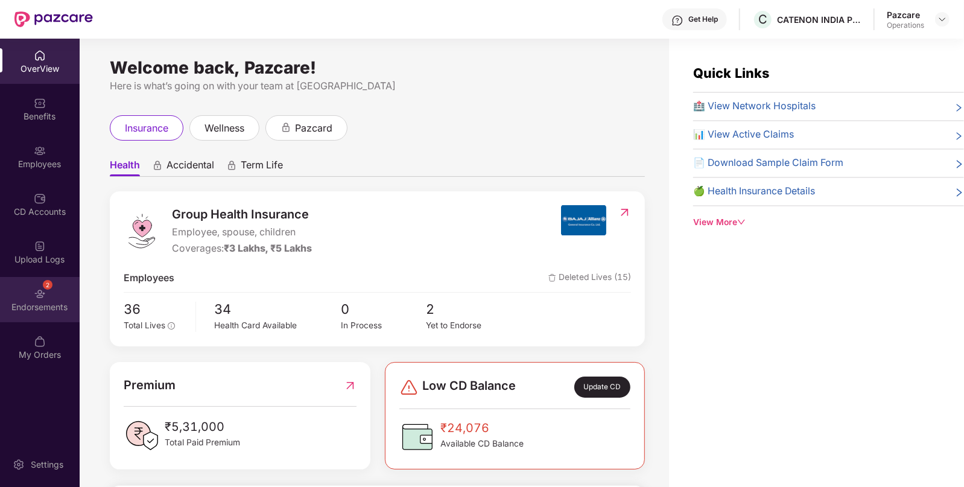
click at [14, 289] on div "2 Endorsements" at bounding box center [40, 299] width 80 height 45
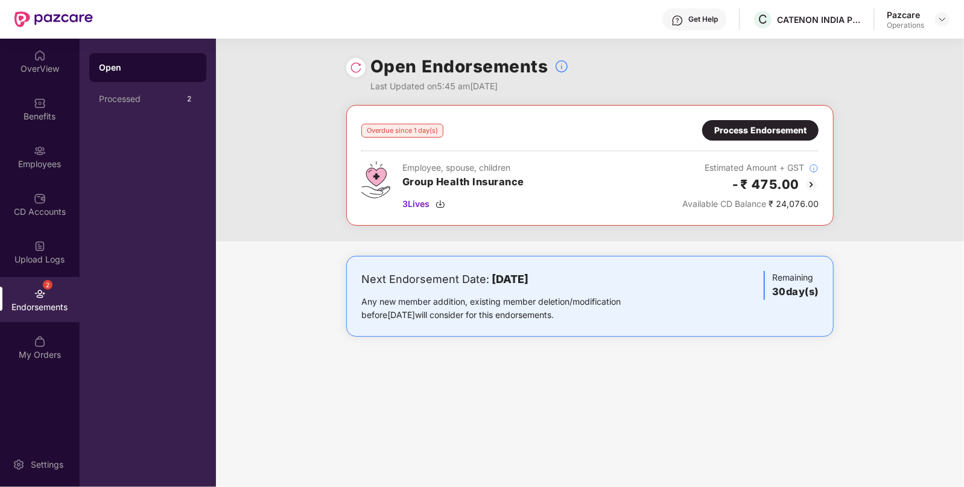
click at [806, 178] on img at bounding box center [811, 184] width 14 height 14
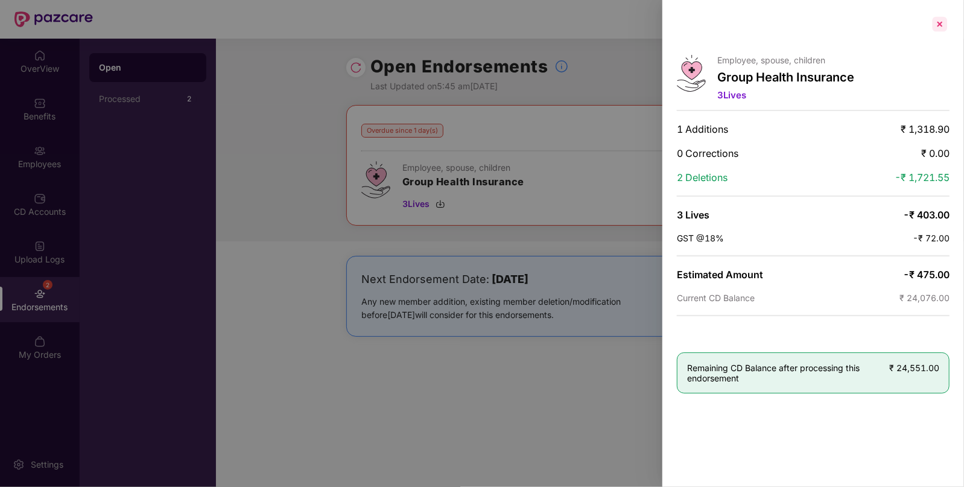
click at [938, 21] on div at bounding box center [939, 23] width 19 height 19
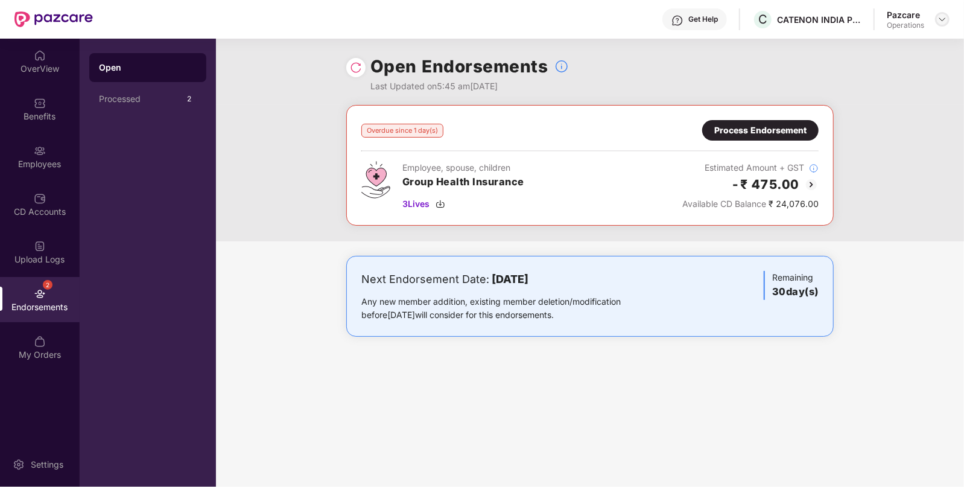
click at [935, 21] on div at bounding box center [942, 19] width 14 height 14
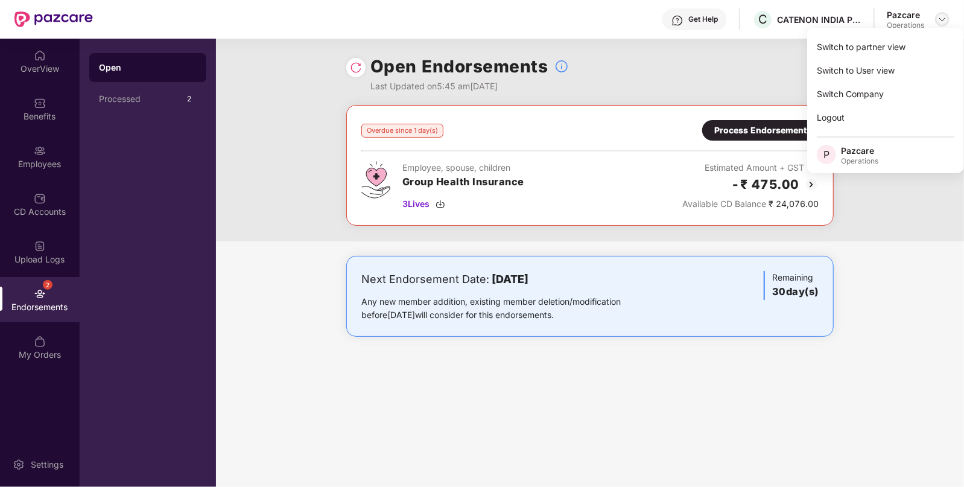
click at [941, 18] on img at bounding box center [942, 19] width 10 height 10
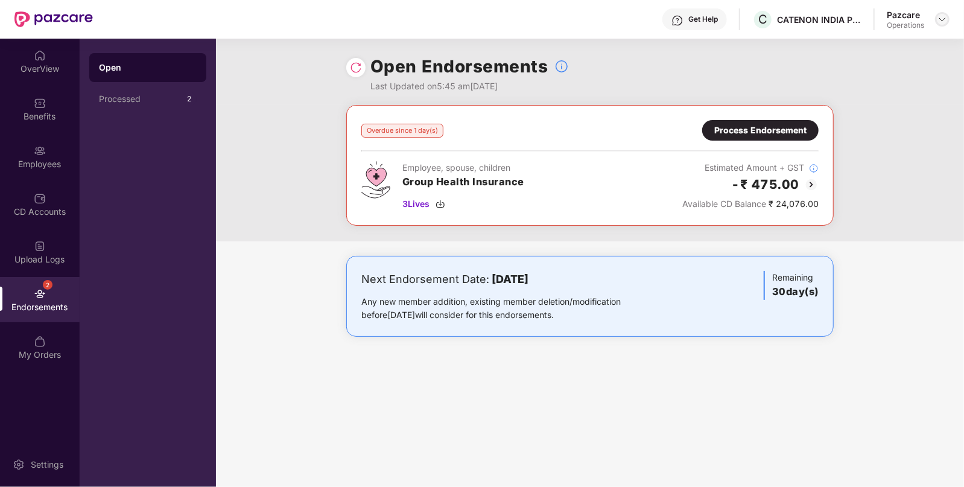
click at [946, 19] on img at bounding box center [942, 19] width 10 height 10
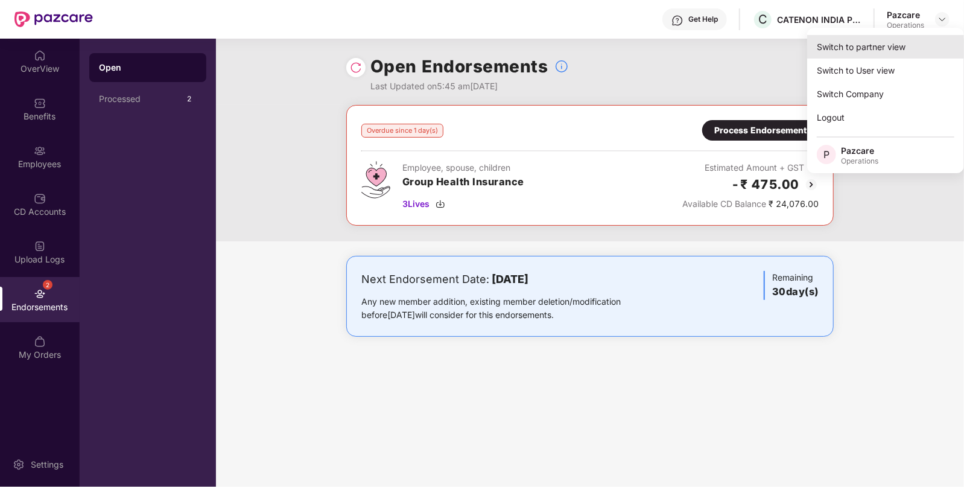
click at [888, 38] on div "Switch to partner view" at bounding box center [885, 47] width 157 height 24
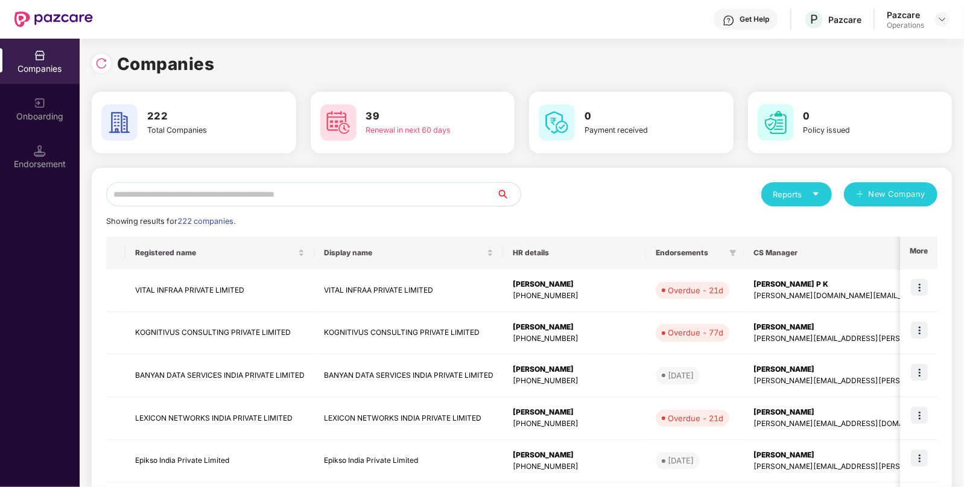
click at [350, 191] on input "text" at bounding box center [301, 194] width 390 height 24
paste input "**********"
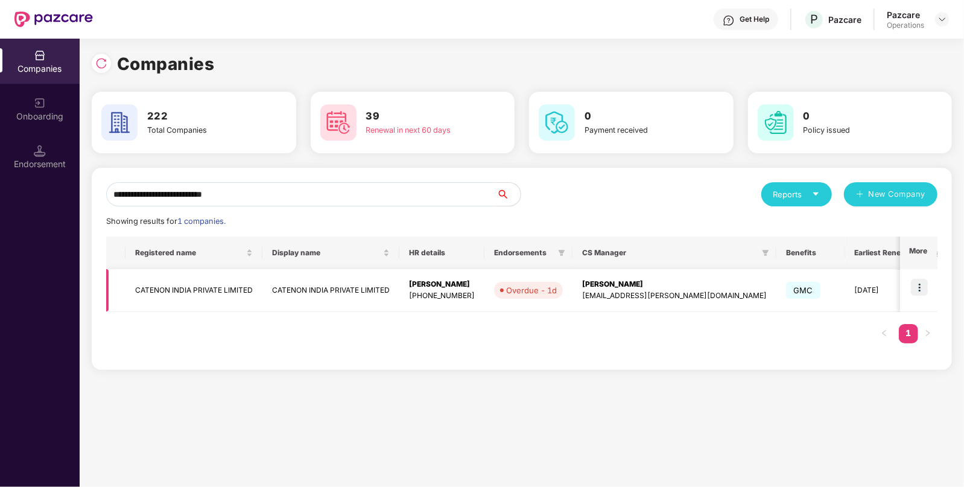
type input "**********"
click at [926, 280] on img at bounding box center [919, 287] width 17 height 17
click at [227, 278] on td "CATENON INDIA PRIVATE LIMITED" at bounding box center [193, 290] width 137 height 43
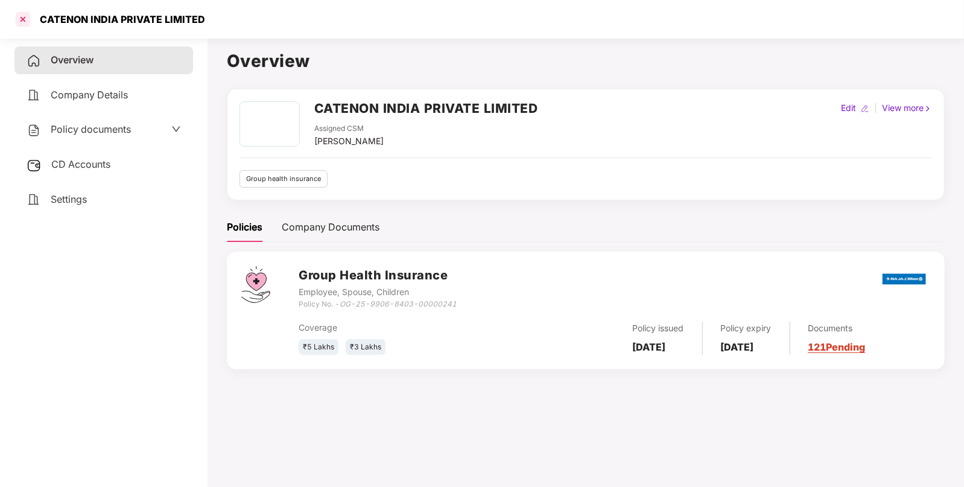
click at [25, 16] on div at bounding box center [22, 19] width 19 height 19
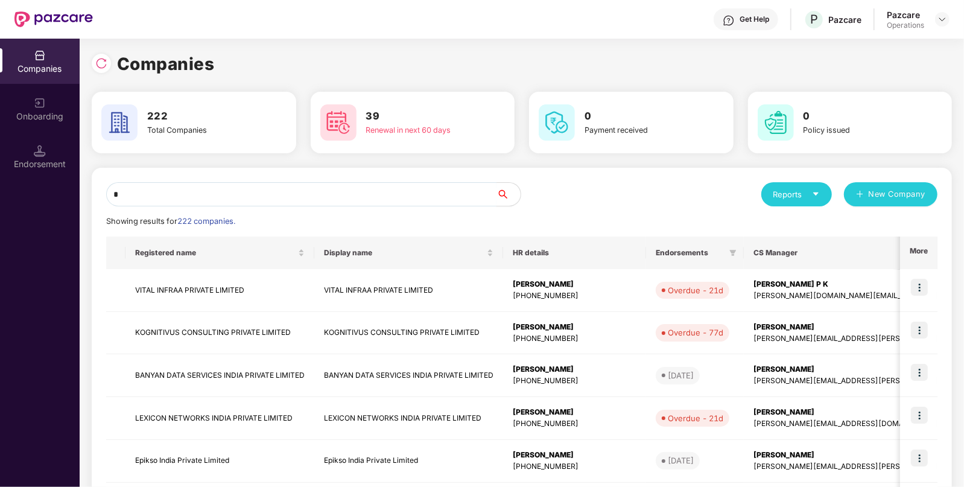
click at [463, 199] on input "*" at bounding box center [301, 194] width 390 height 24
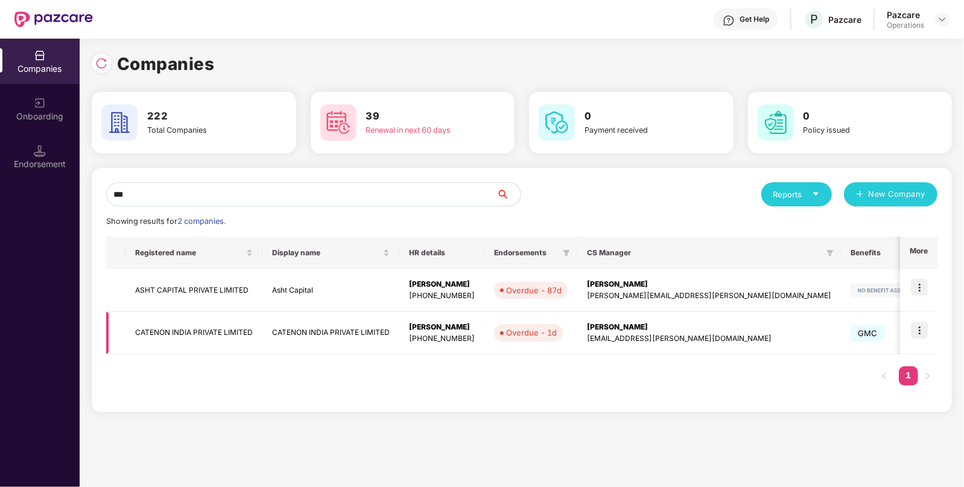
type input "***"
click at [924, 329] on img at bounding box center [919, 329] width 17 height 17
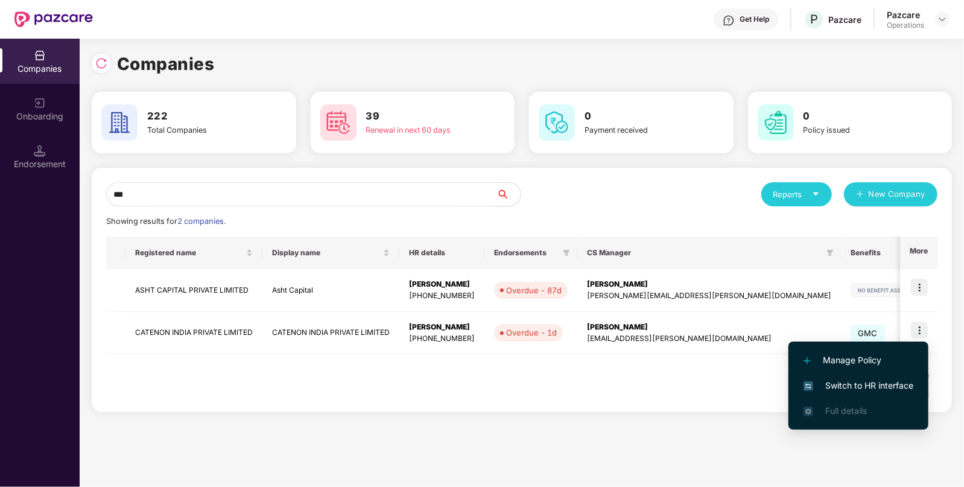
click at [863, 386] on span "Switch to HR interface" at bounding box center [858, 385] width 110 height 13
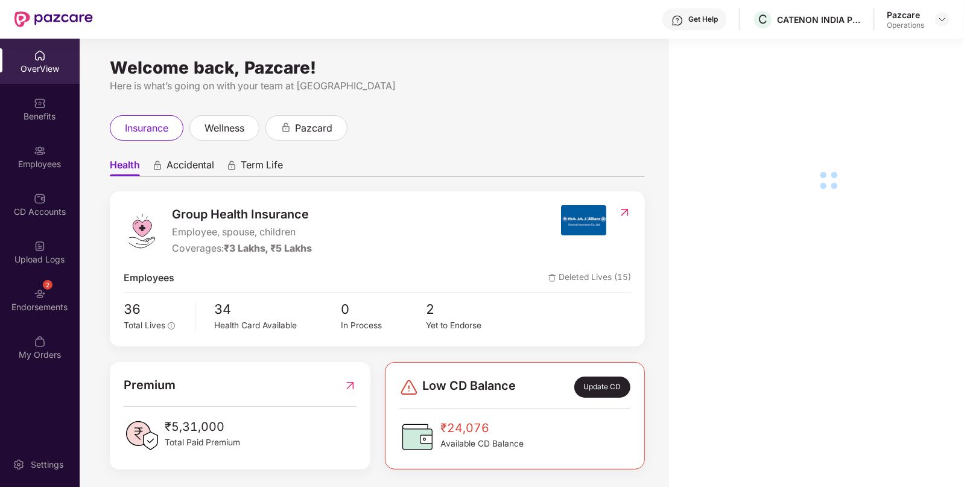
click at [45, 305] on div "Endorsements" at bounding box center [40, 307] width 80 height 12
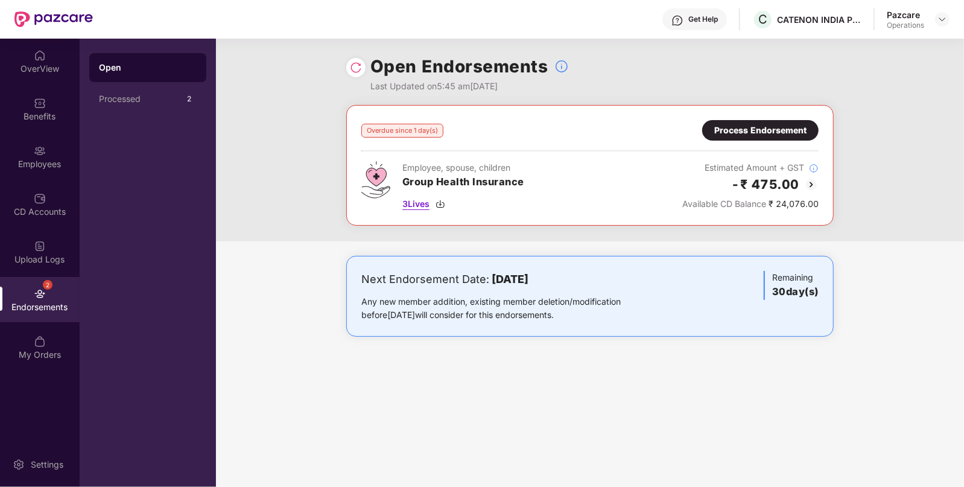
click at [444, 206] on img at bounding box center [440, 204] width 10 height 10
